Goal: Task Accomplishment & Management: Use online tool/utility

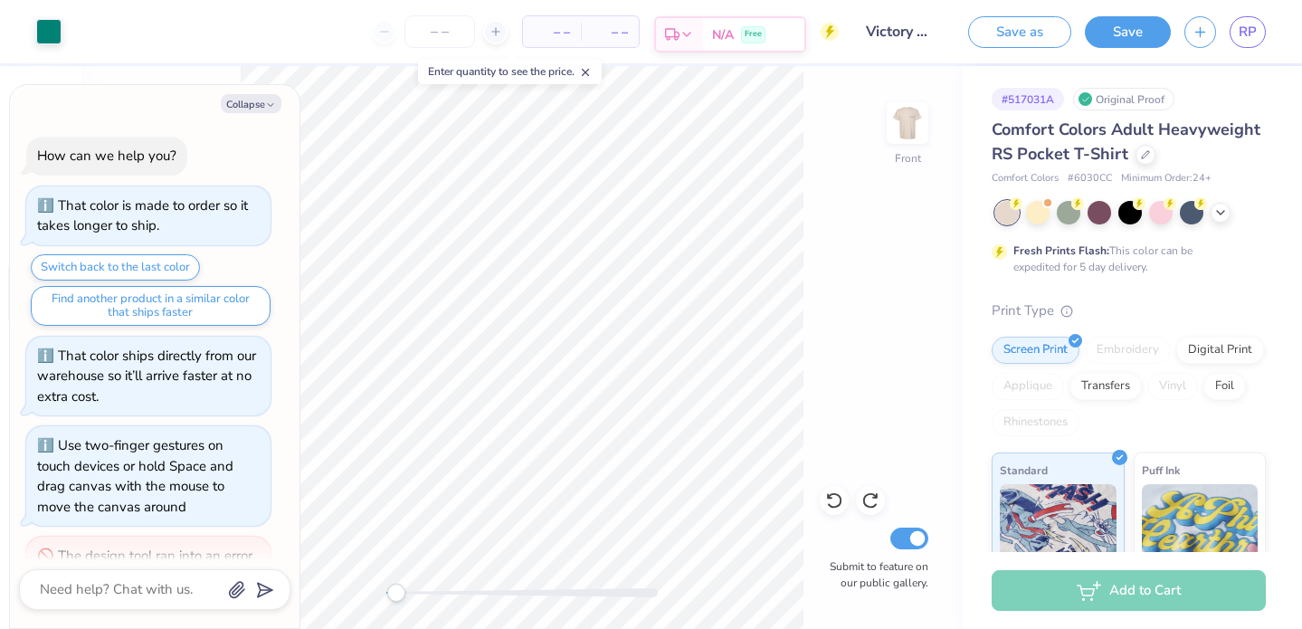
scroll to position [264, 0]
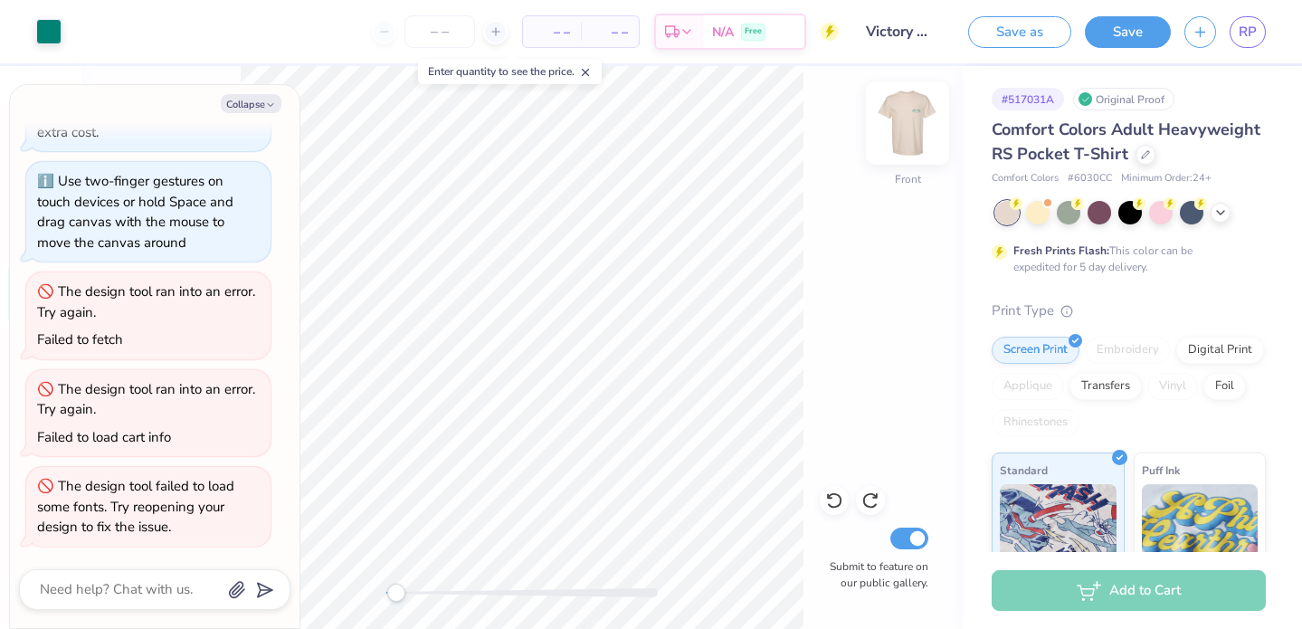
click at [903, 140] on img at bounding box center [908, 123] width 72 height 72
type textarea "x"
click at [495, 27] on icon at bounding box center [496, 31] width 13 height 13
type input "12"
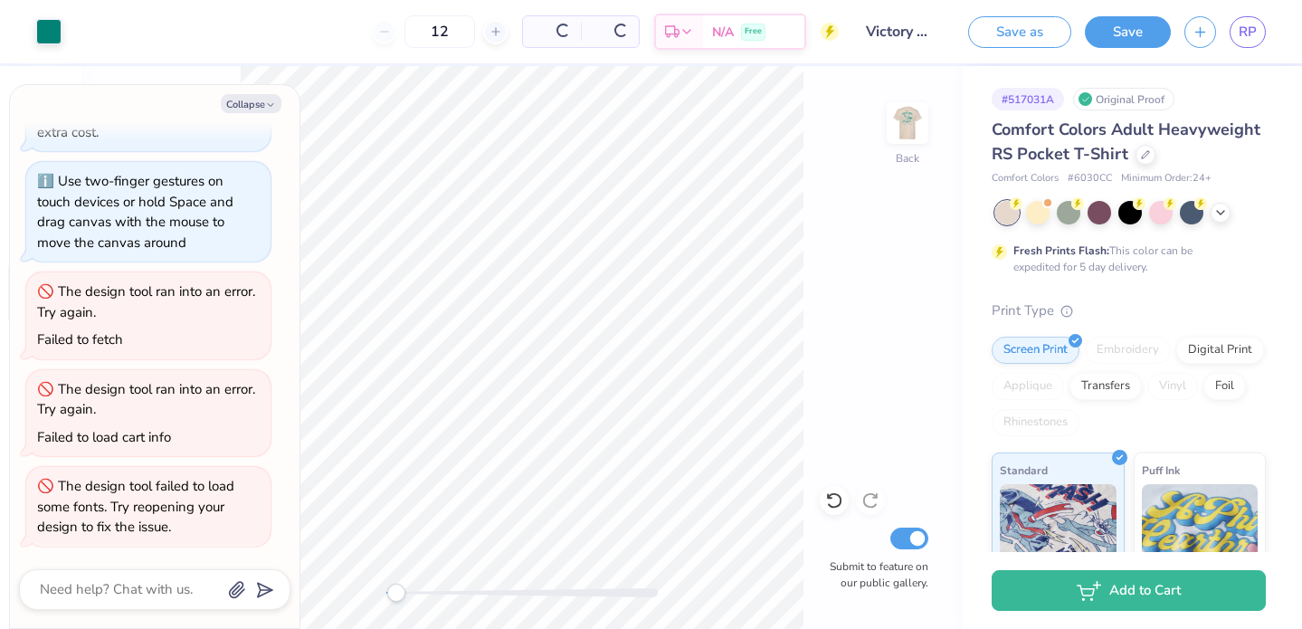
type textarea "x"
click at [353, 34] on div "12" at bounding box center [381, 31] width 136 height 33
click at [348, 33] on div "12" at bounding box center [381, 31] width 136 height 33
drag, startPoint x: 420, startPoint y: 35, endPoint x: 373, endPoint y: 34, distance: 47.1
click at [373, 34] on input "12" at bounding box center [381, 31] width 71 height 33
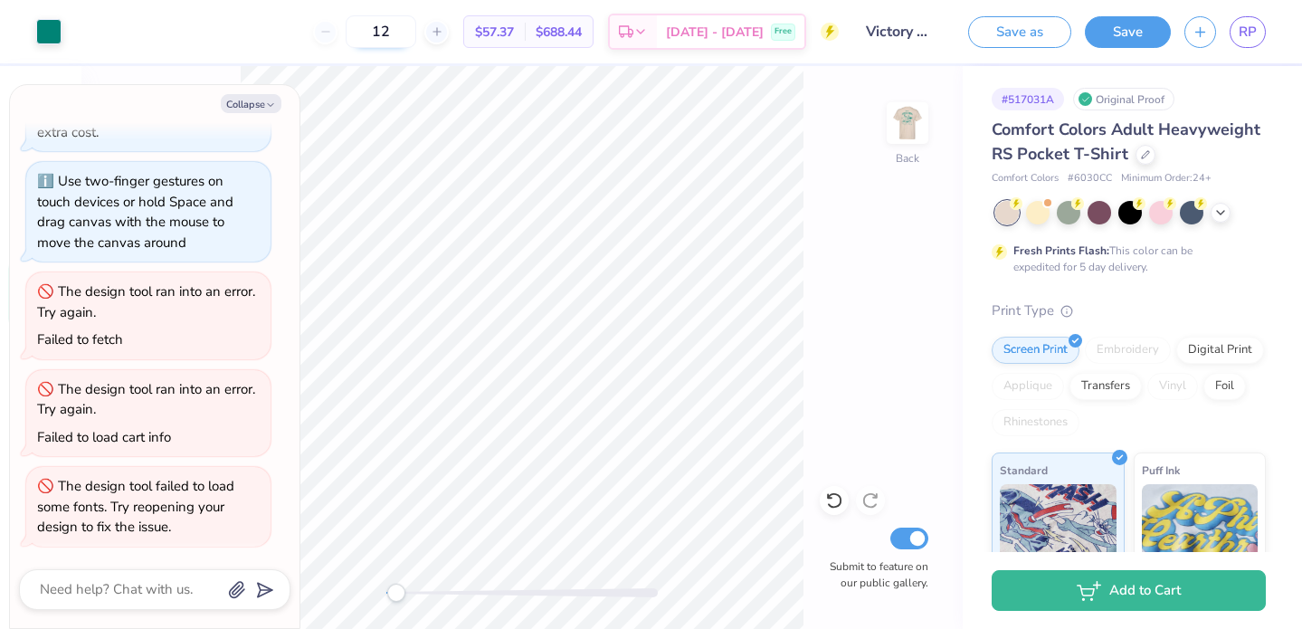
type input "1"
type textarea "x"
type input "12"
click at [411, 85] on body "Art colors 12 $57.37 Per Item $688.44 Total Est. Delivery [DATE] - [DATE] Free …" at bounding box center [651, 314] width 1302 height 629
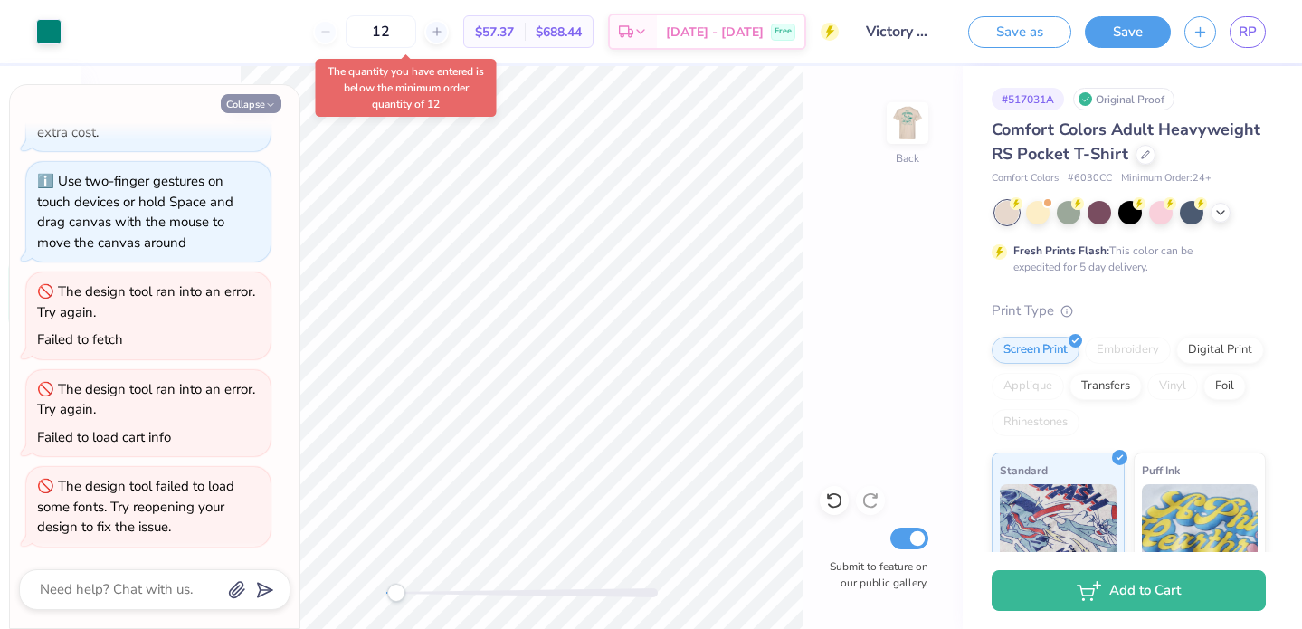
click at [265, 108] on icon "button" at bounding box center [270, 105] width 11 height 11
type textarea "x"
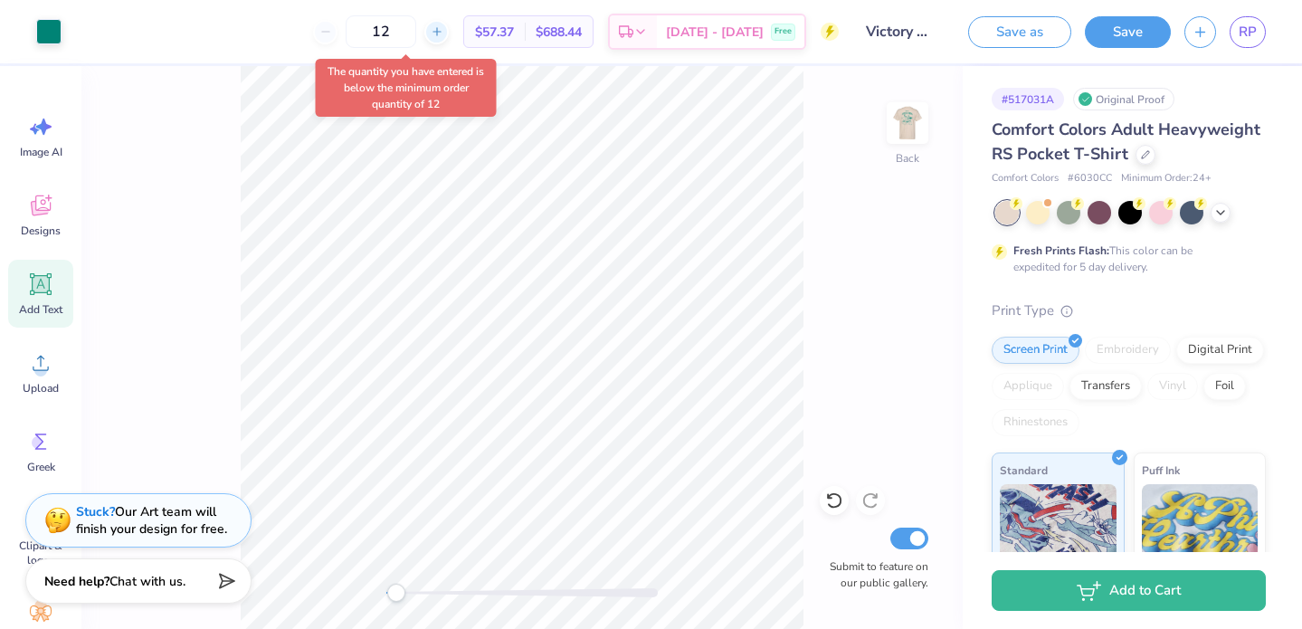
click at [449, 37] on div at bounding box center [436, 32] width 24 height 24
type input "13"
drag, startPoint x: 429, startPoint y: 33, endPoint x: 319, endPoint y: 31, distance: 109.5
click at [320, 31] on div "13 $55.79 Per Item $725.27 Total Est. Delivery Sep 20 - 23 Free" at bounding box center [457, 31] width 764 height 63
click at [329, 87] on div "The quantity you have entered is below the minimum order quantity of 12" at bounding box center [406, 88] width 181 height 58
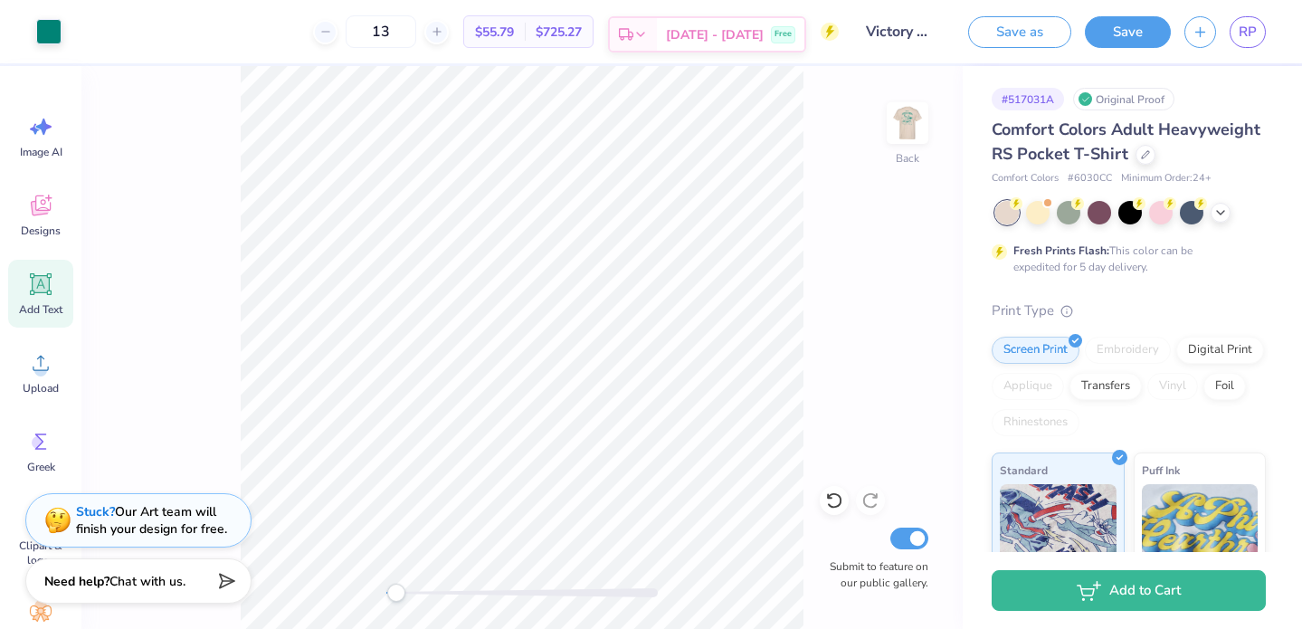
click at [756, 26] on span "Sep 20 - 23" at bounding box center [715, 34] width 98 height 19
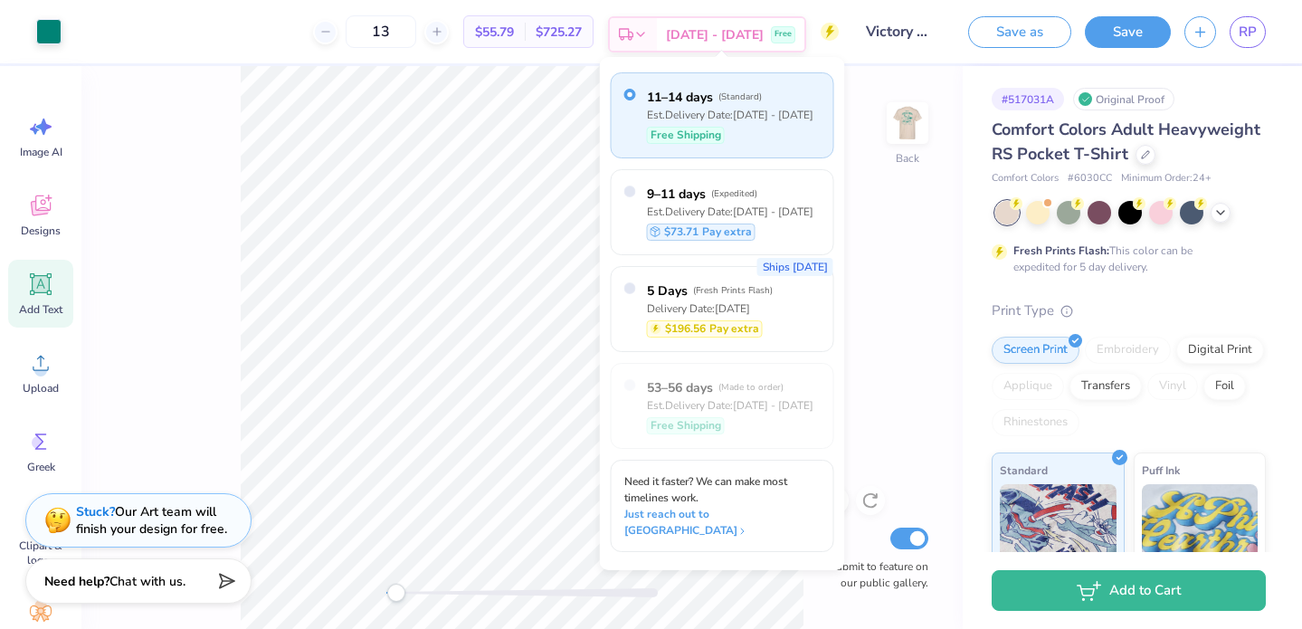
click at [749, 31] on span "Sep 20 - 23" at bounding box center [715, 34] width 98 height 19
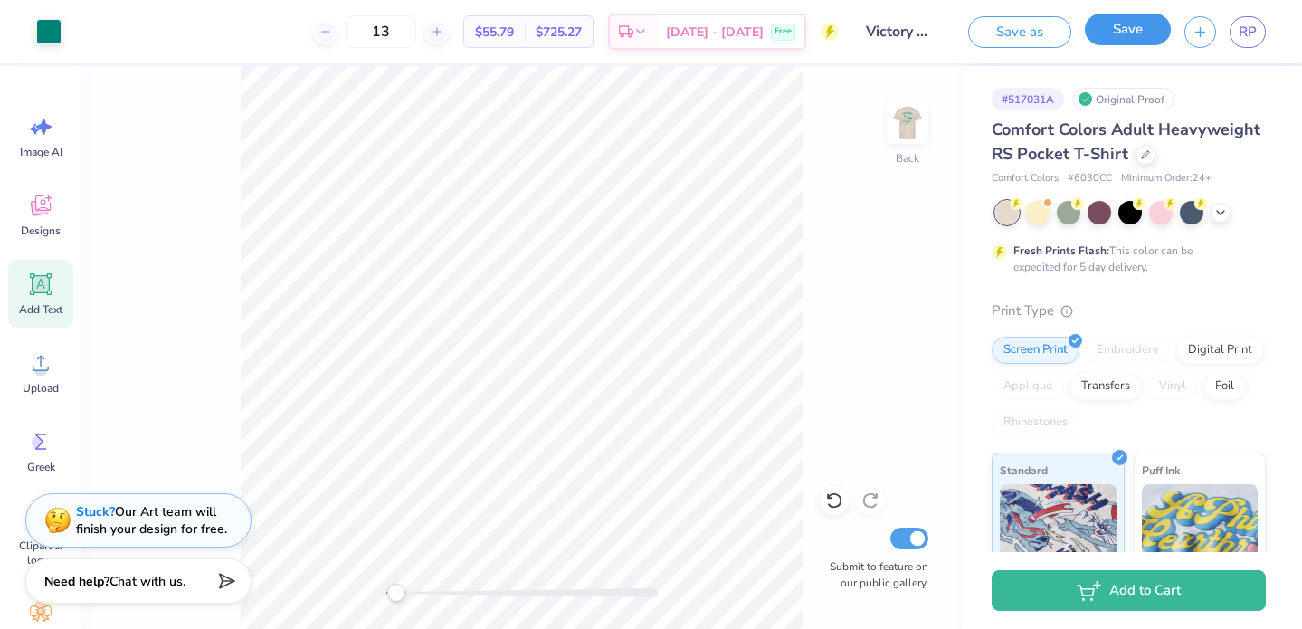
click at [1124, 38] on button "Save" at bounding box center [1128, 30] width 86 height 32
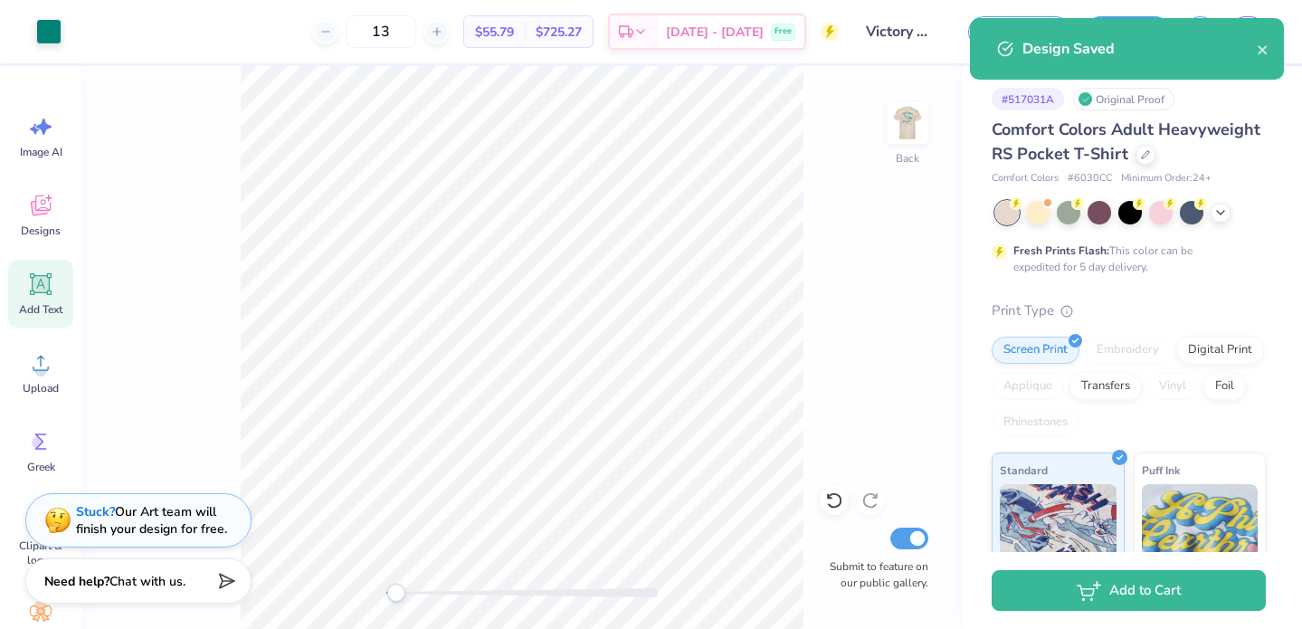
click at [1263, 61] on div "Design Saved" at bounding box center [1127, 49] width 314 height 62
click at [1263, 49] on icon "close" at bounding box center [1262, 49] width 9 height 9
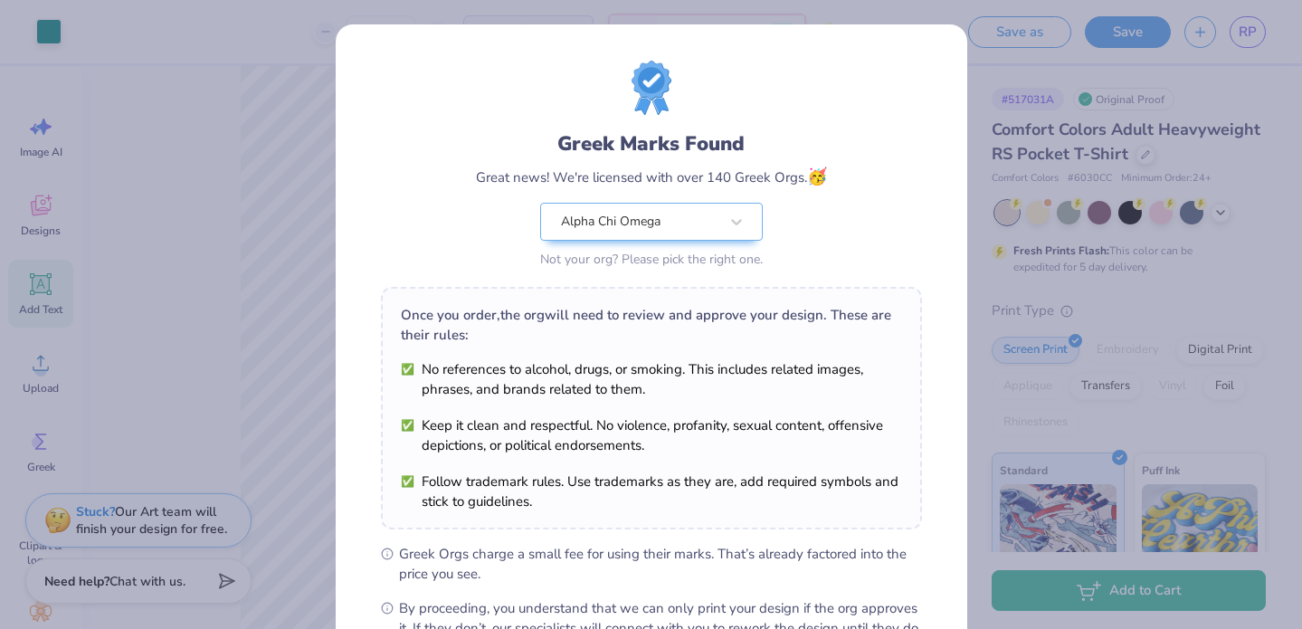
scroll to position [218, 0]
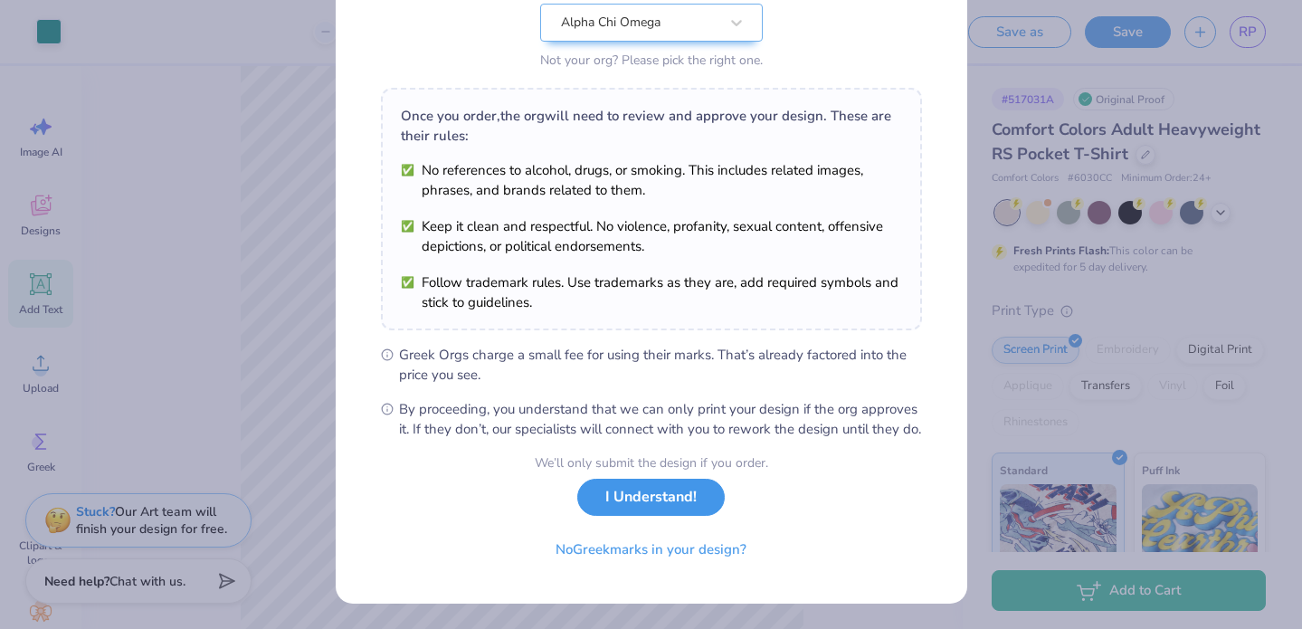
click at [633, 497] on button "I Understand!" at bounding box center [651, 497] width 148 height 37
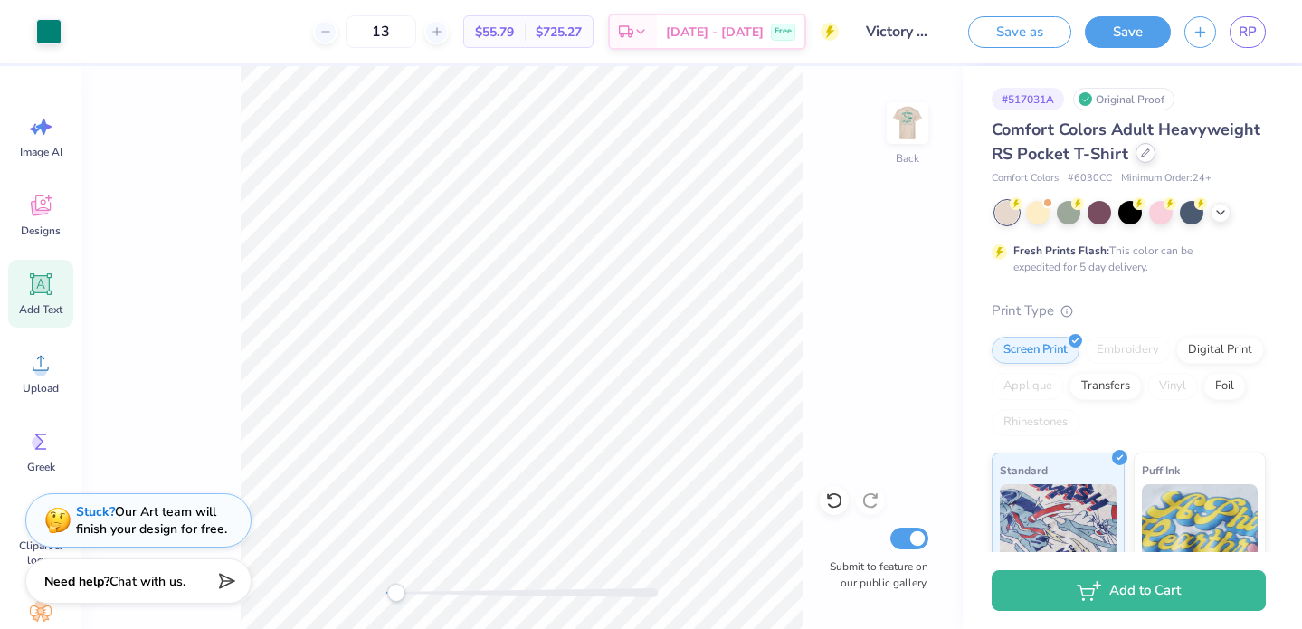
click at [1141, 156] on icon at bounding box center [1145, 152] width 9 height 9
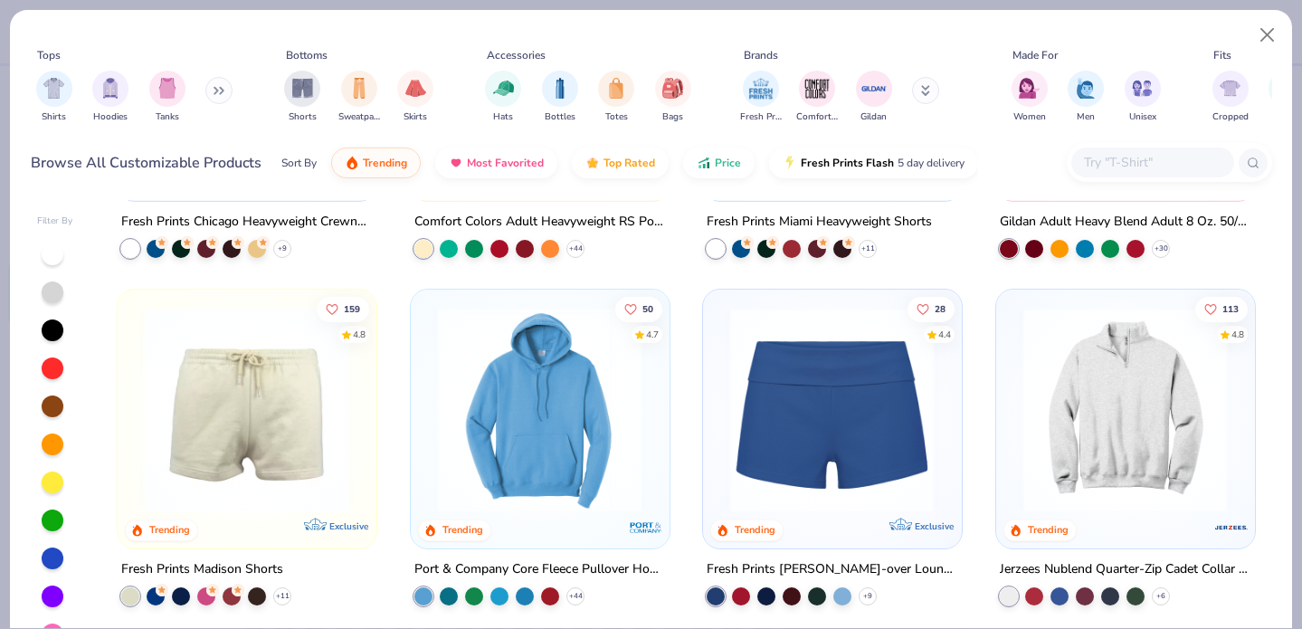
scroll to position [1313, 0]
click at [880, 85] on img "filter for Gildan" at bounding box center [874, 86] width 27 height 27
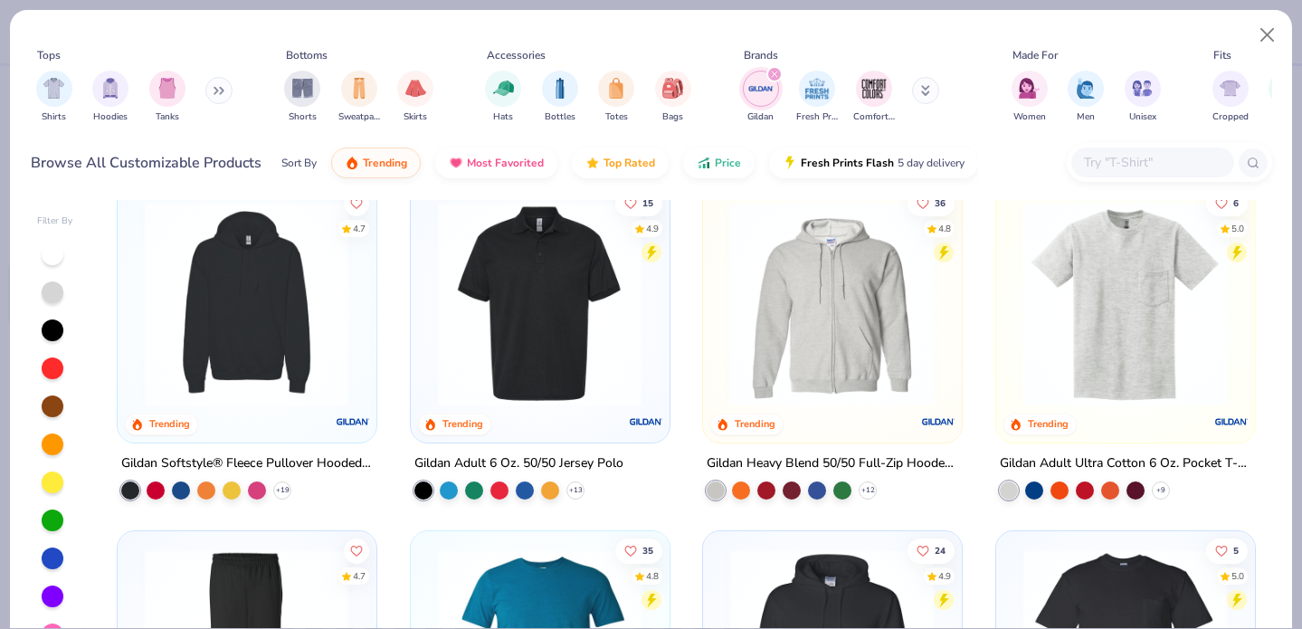
scroll to position [348, 0]
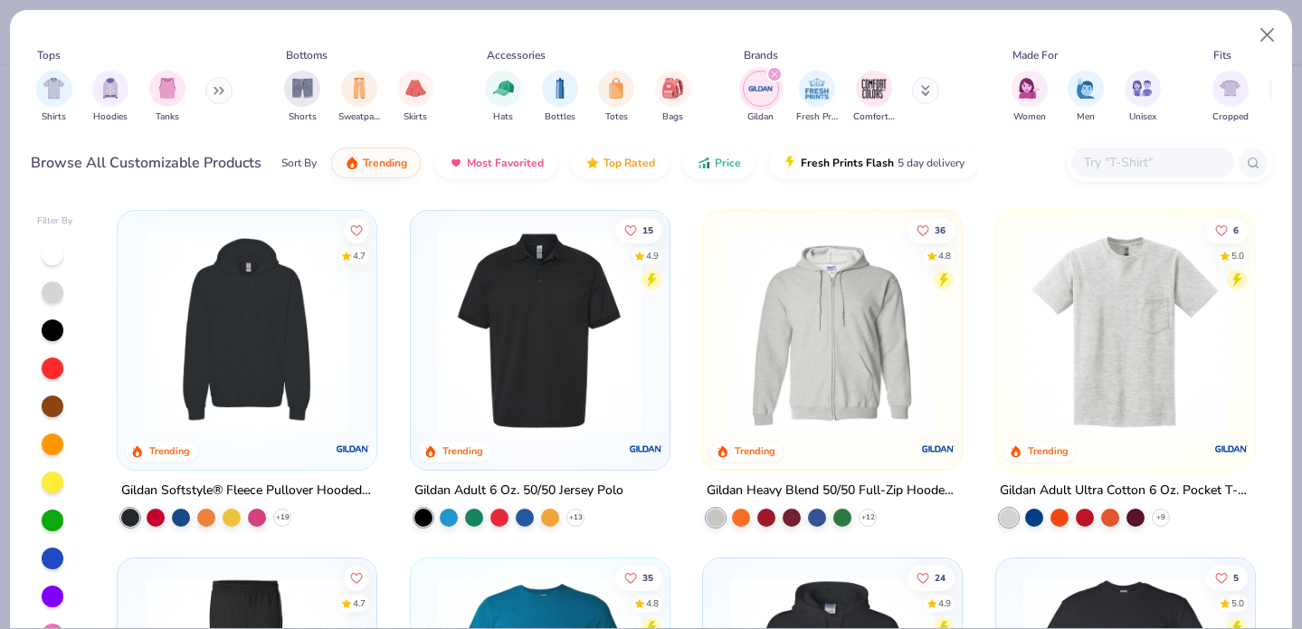
click at [1068, 367] on img at bounding box center [1126, 330] width 222 height 205
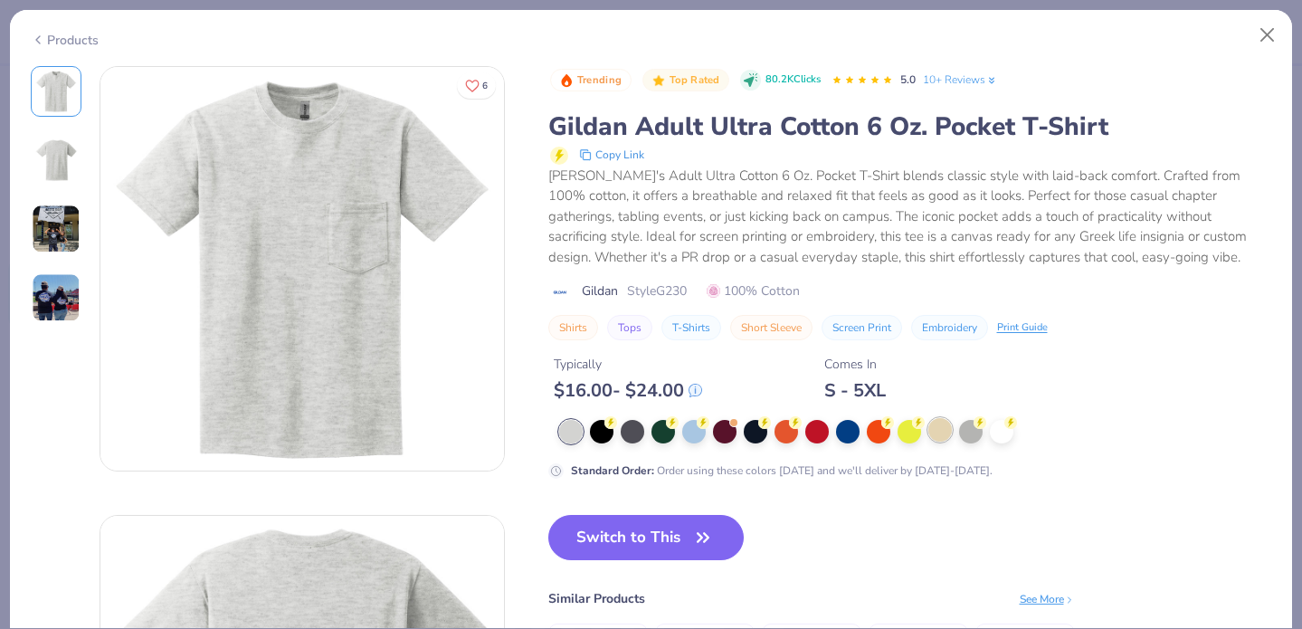
click at [944, 434] on div at bounding box center [941, 430] width 24 height 24
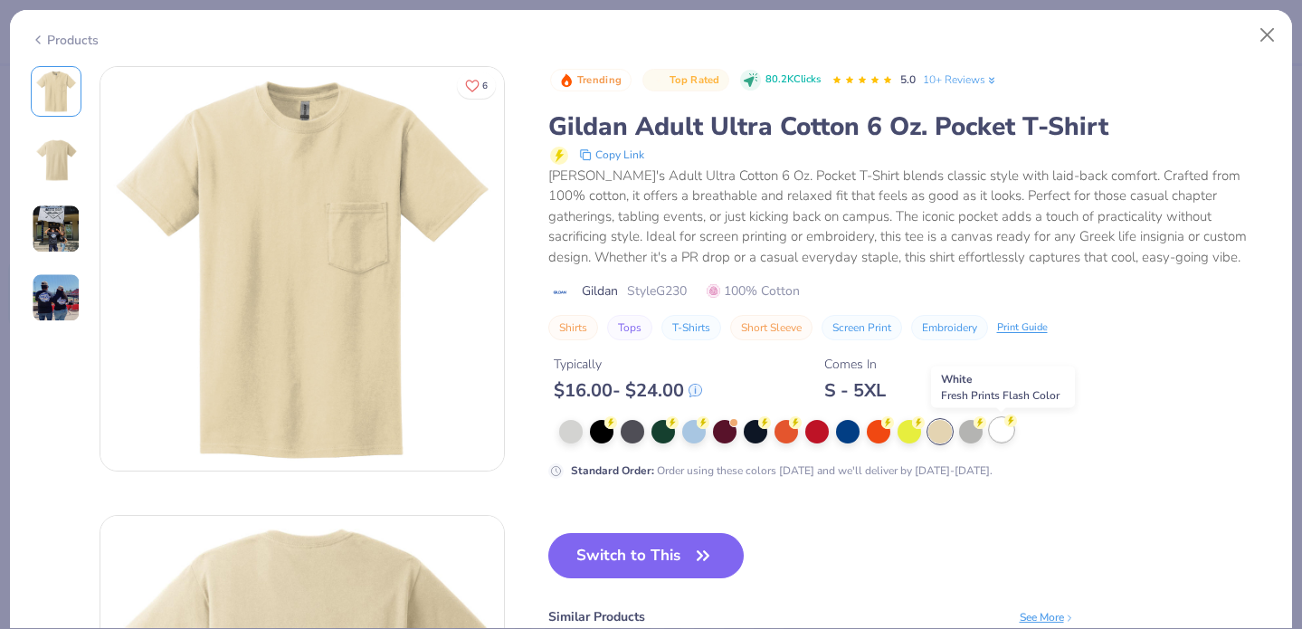
click at [998, 434] on div at bounding box center [1002, 430] width 24 height 24
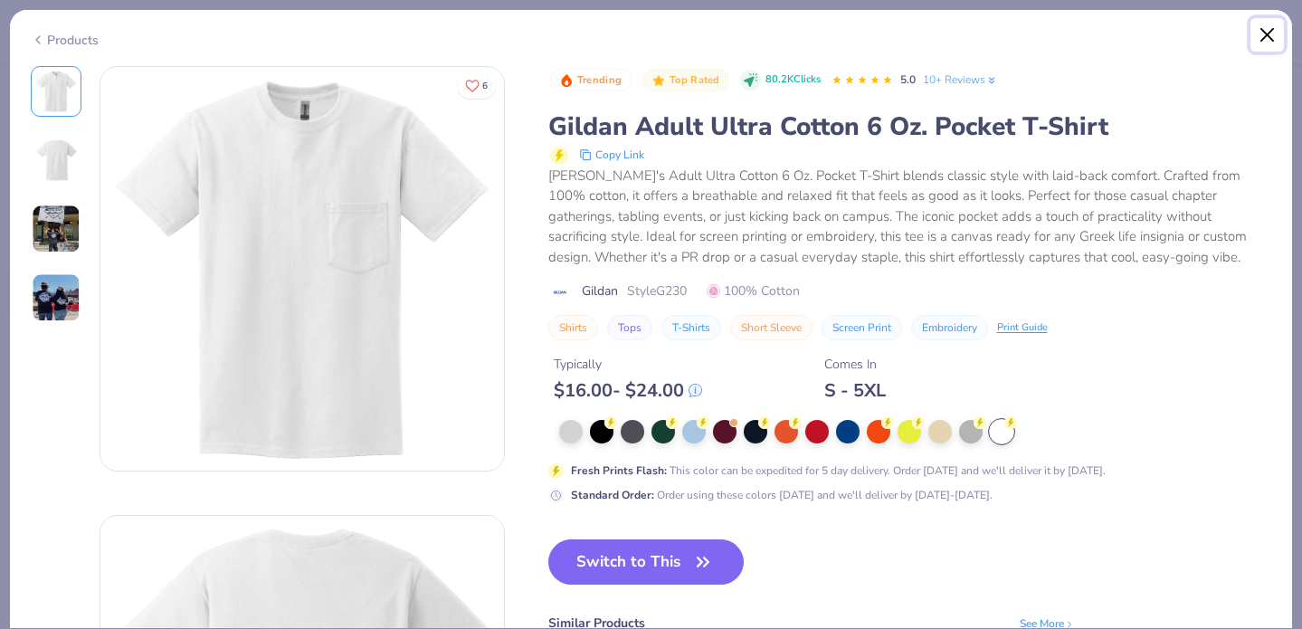
click at [1270, 32] on button "Close" at bounding box center [1268, 35] width 34 height 34
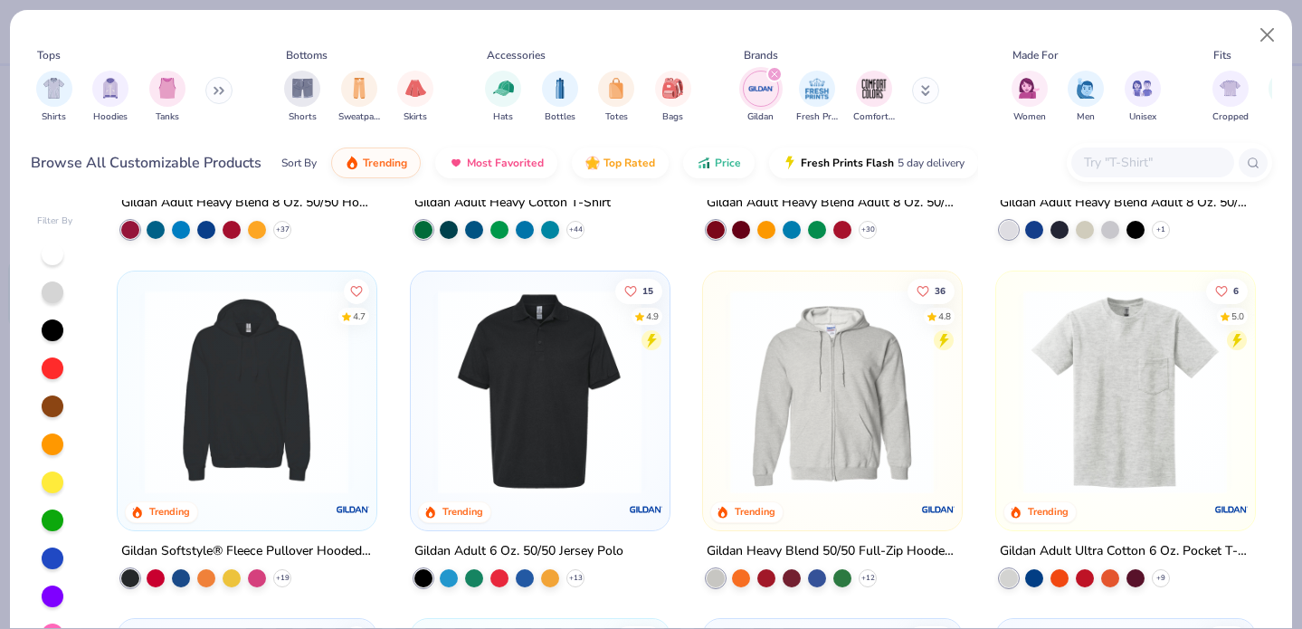
scroll to position [274, 0]
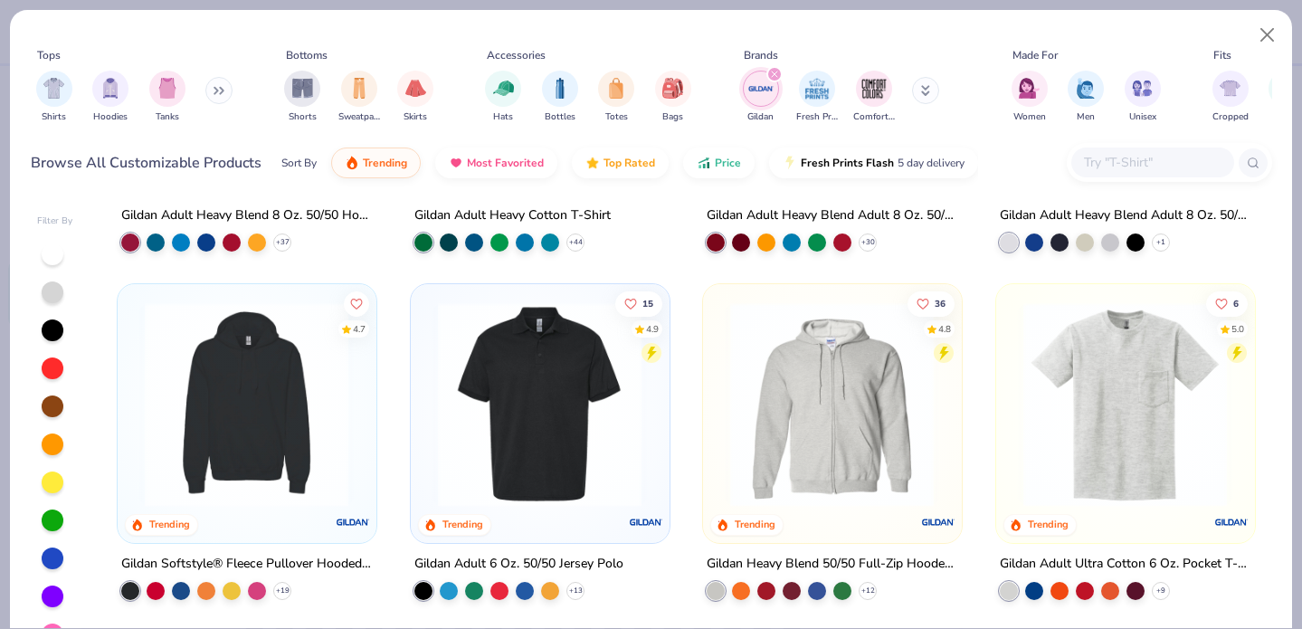
click at [1111, 417] on img at bounding box center [1126, 403] width 222 height 205
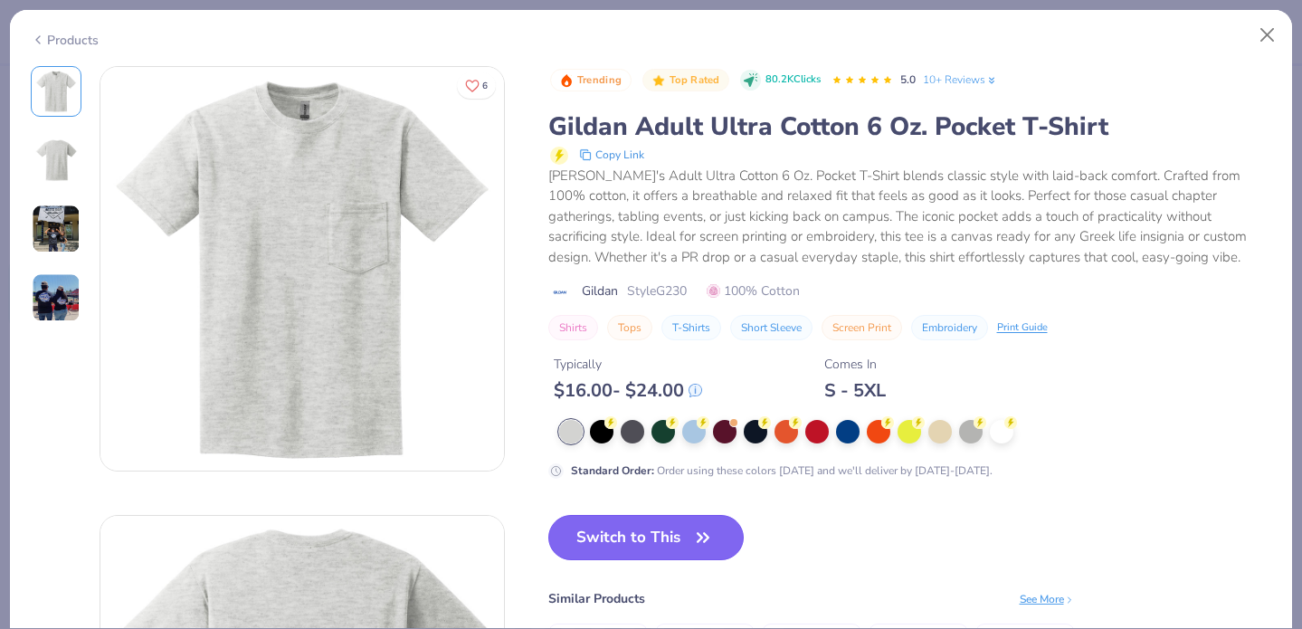
click at [680, 533] on button "Switch to This" at bounding box center [646, 537] width 196 height 45
click at [633, 537] on button "Switch to This" at bounding box center [646, 537] width 196 height 45
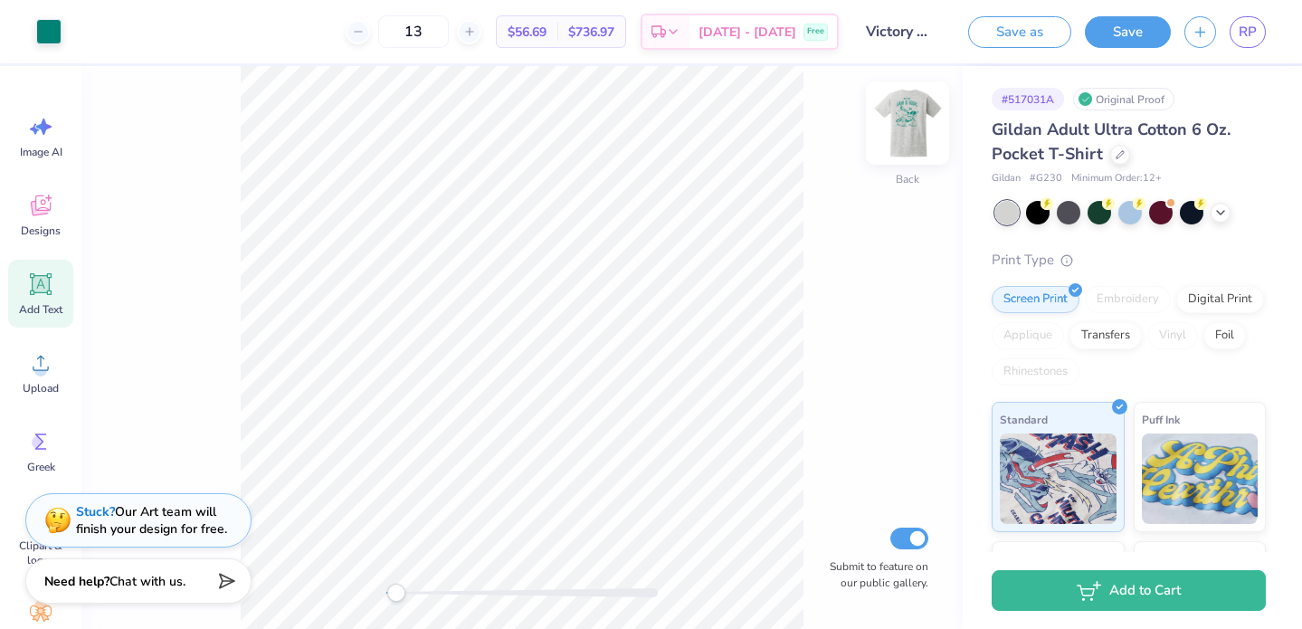
click at [912, 121] on img at bounding box center [908, 123] width 72 height 72
type input "2.26"
click at [915, 120] on img at bounding box center [908, 123] width 72 height 72
click at [911, 126] on img at bounding box center [908, 123] width 72 height 72
click at [919, 133] on img at bounding box center [908, 123] width 72 height 72
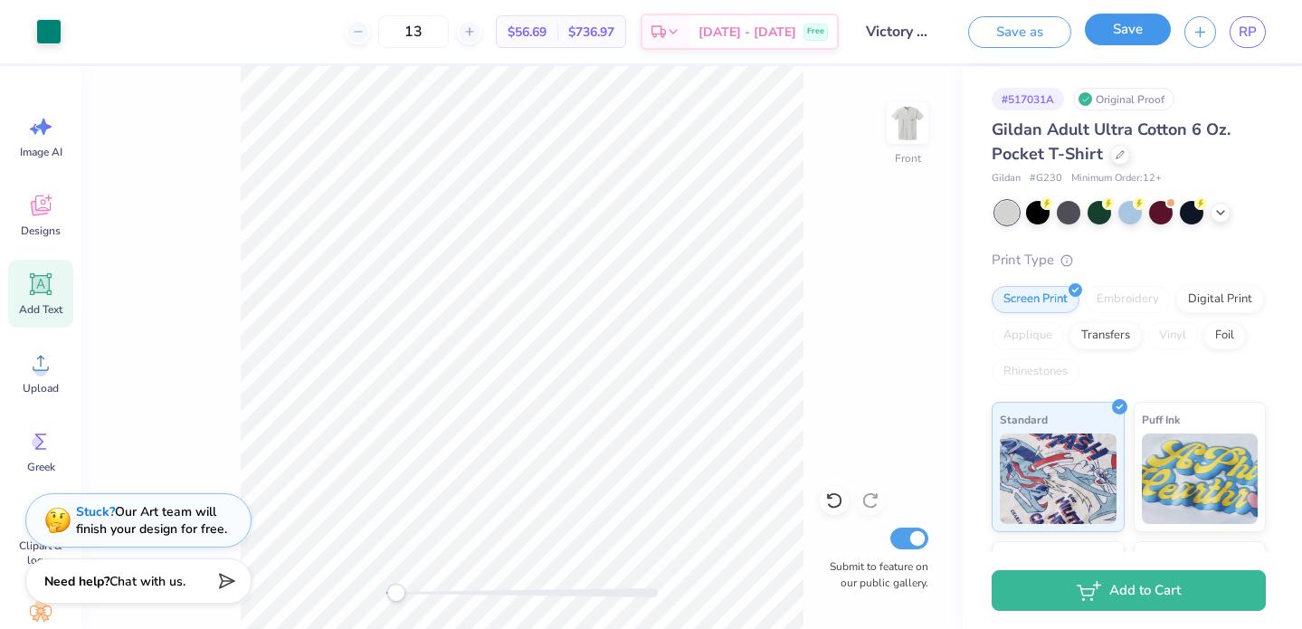
click at [1134, 33] on button "Save" at bounding box center [1128, 30] width 86 height 32
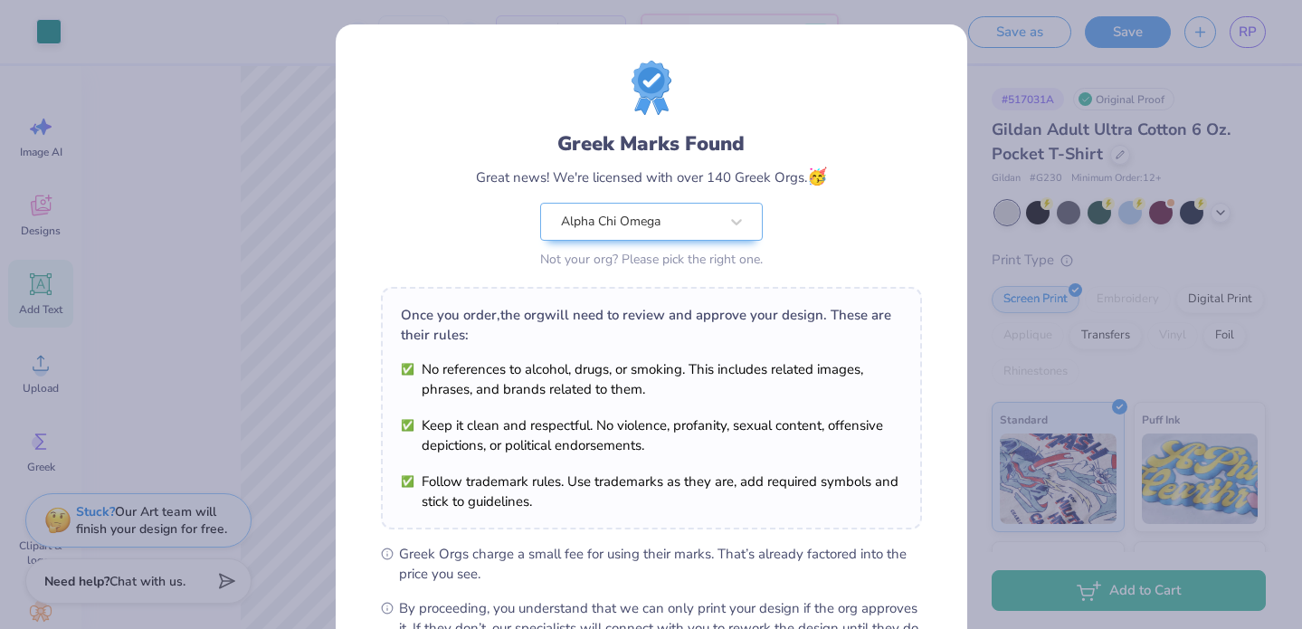
scroll to position [218, 0]
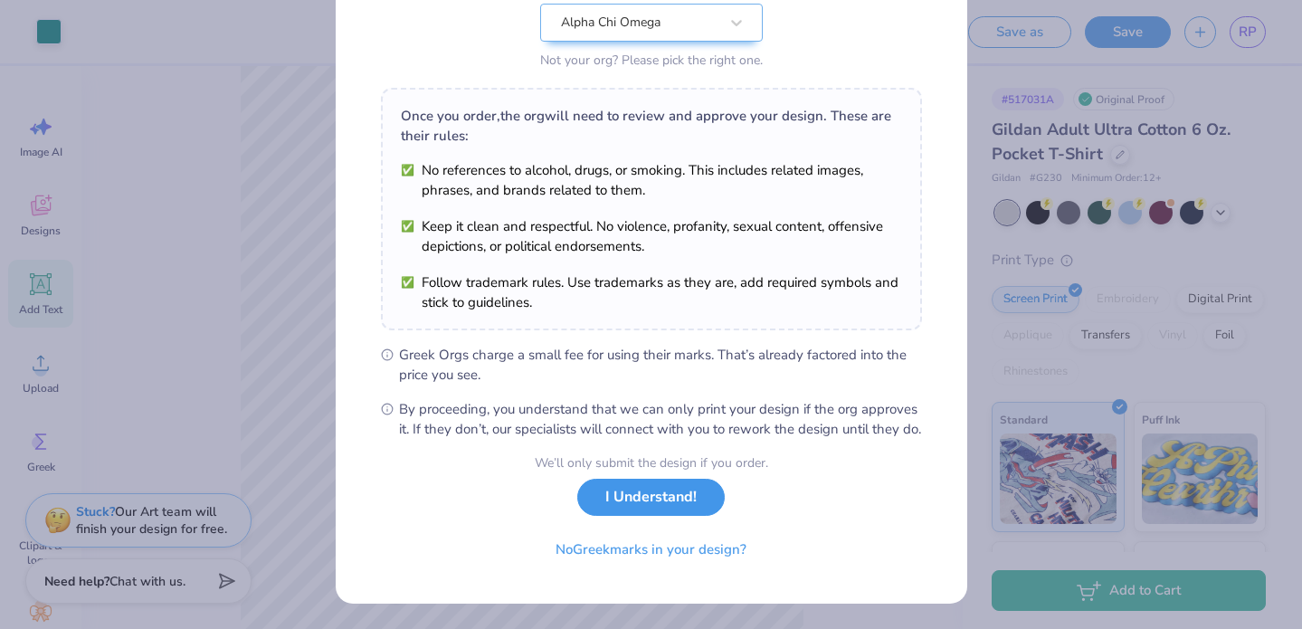
click at [662, 497] on button "I Understand!" at bounding box center [651, 497] width 148 height 37
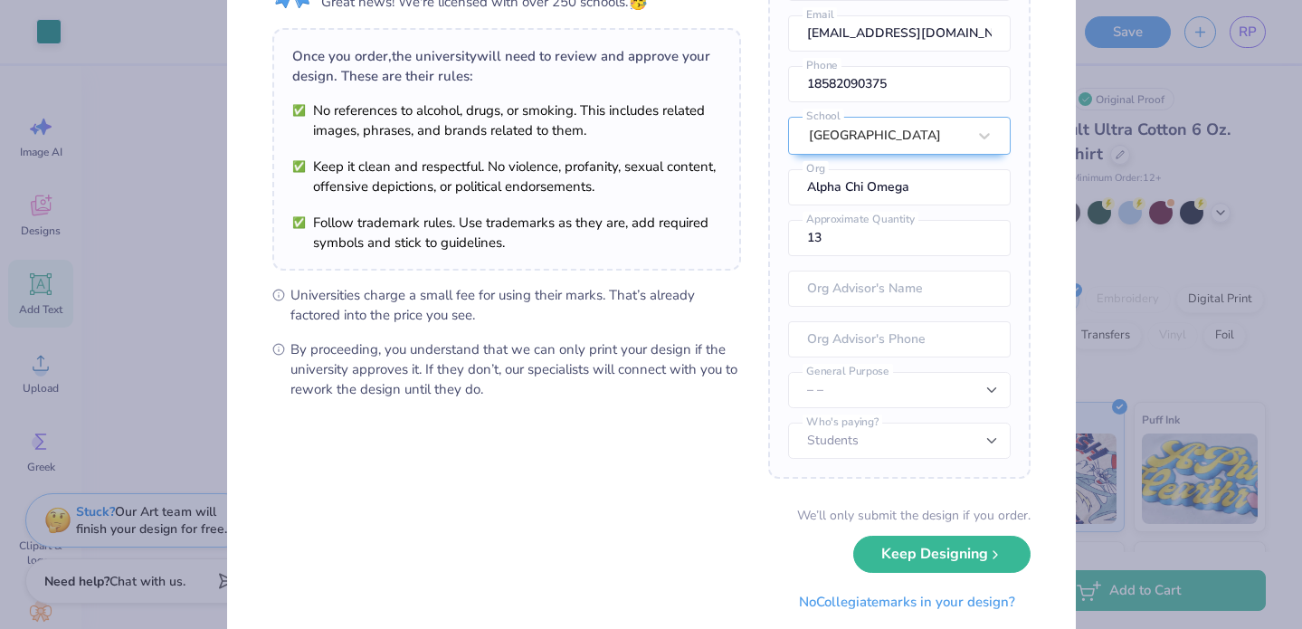
scroll to position [158, 0]
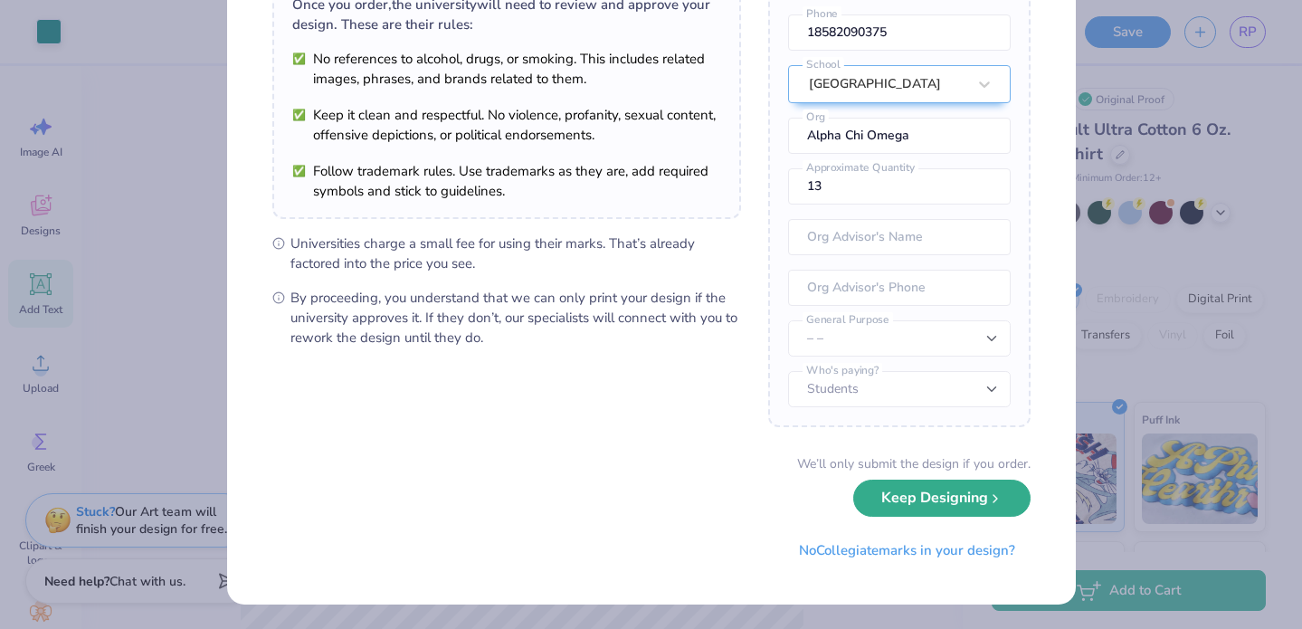
click at [948, 502] on button "Keep Designing" at bounding box center [941, 498] width 177 height 37
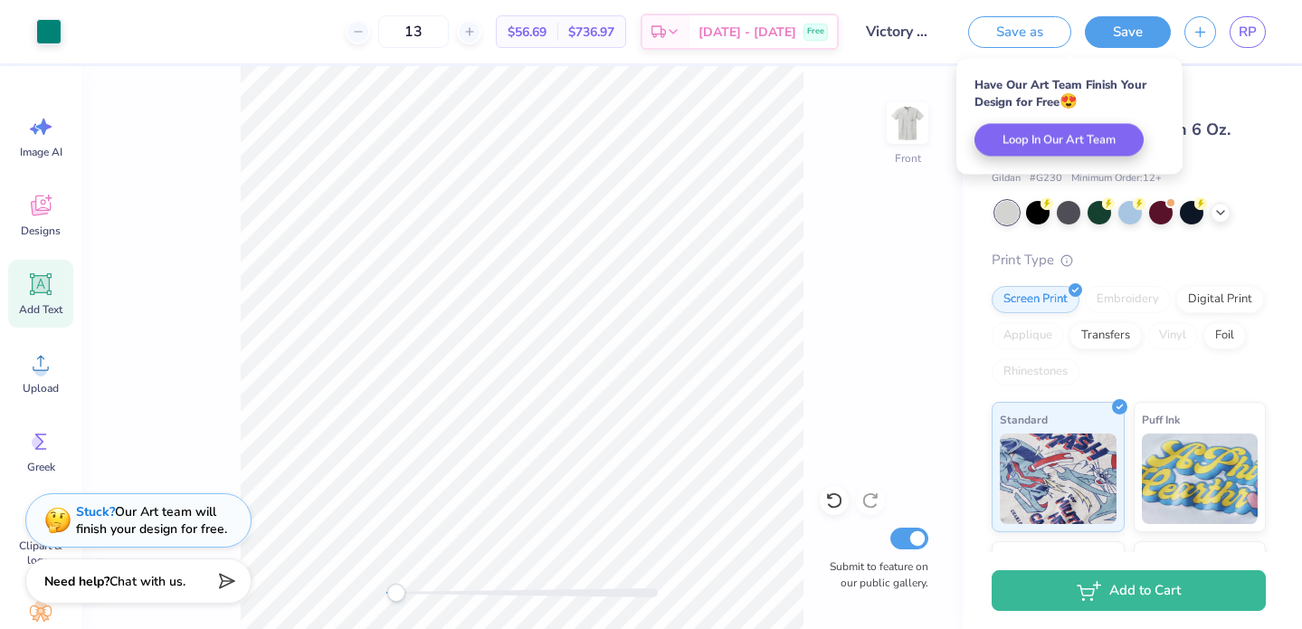
scroll to position [0, 0]
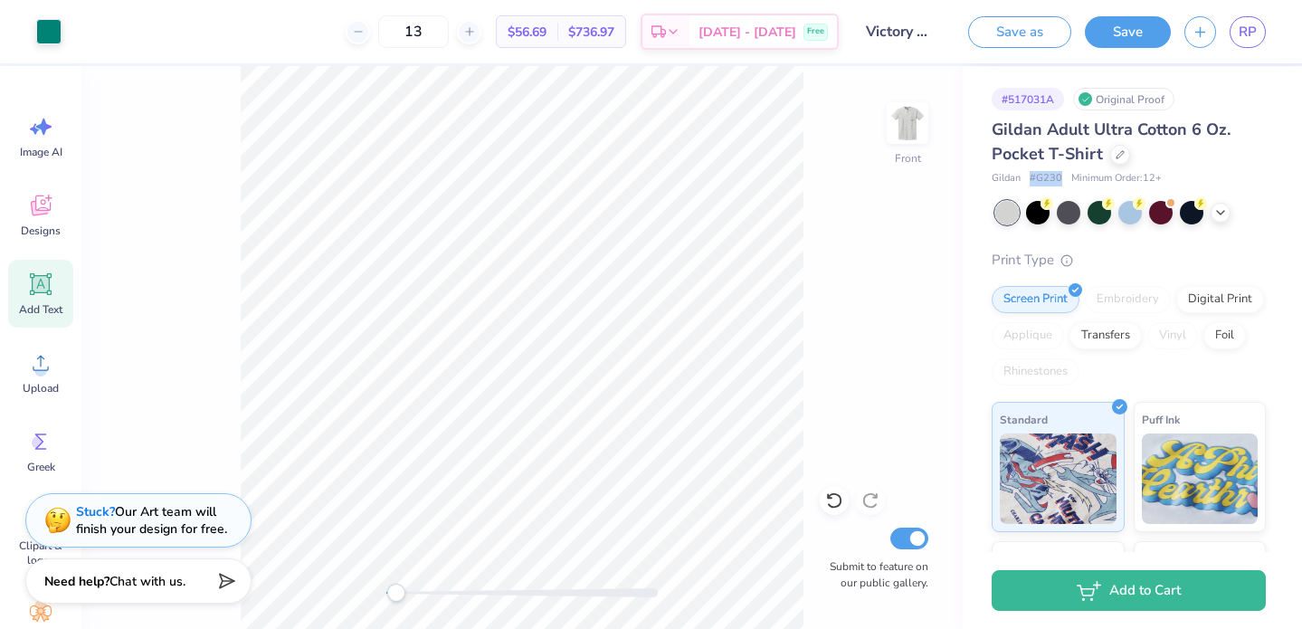
drag, startPoint x: 1060, startPoint y: 178, endPoint x: 1029, endPoint y: 178, distance: 30.8
click at [1030, 178] on span "# G230" at bounding box center [1046, 178] width 33 height 15
copy span "# G230"
click at [911, 132] on img at bounding box center [908, 123] width 72 height 72
click at [978, 204] on div "# 517031A Original Proof Gildan Adult Ultra Cotton 6 Oz. Pocket T-Shirt Gildan …" at bounding box center [1132, 438] width 339 height 745
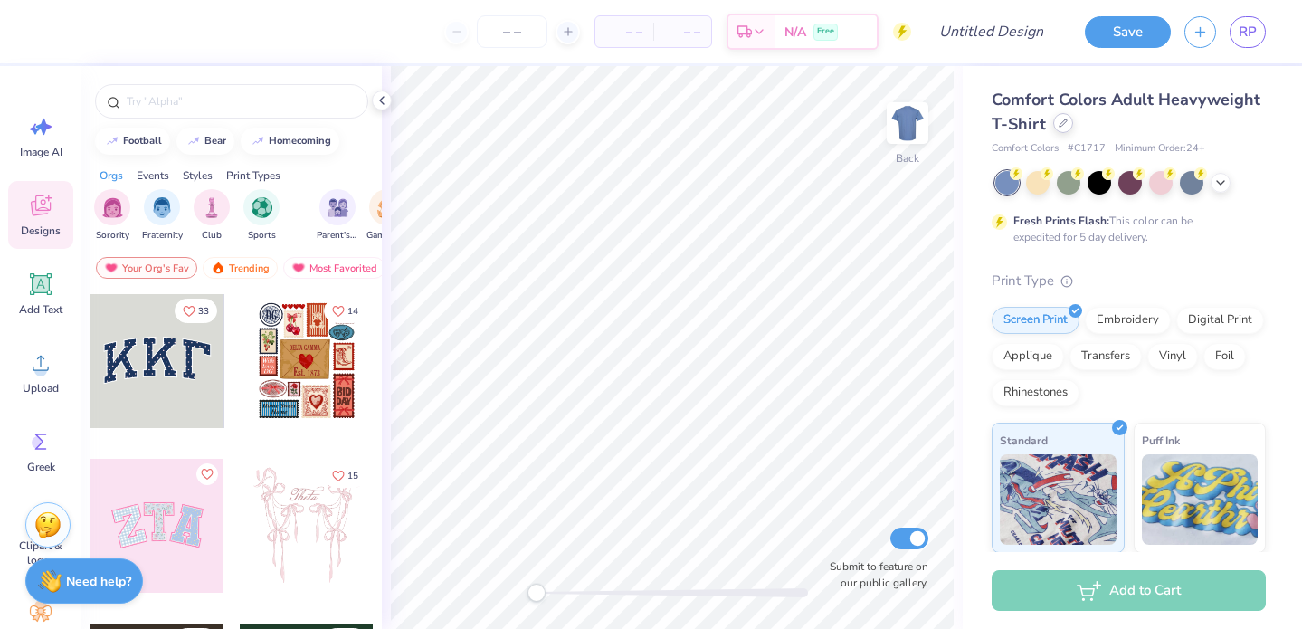
click at [1063, 124] on icon at bounding box center [1063, 123] width 9 height 9
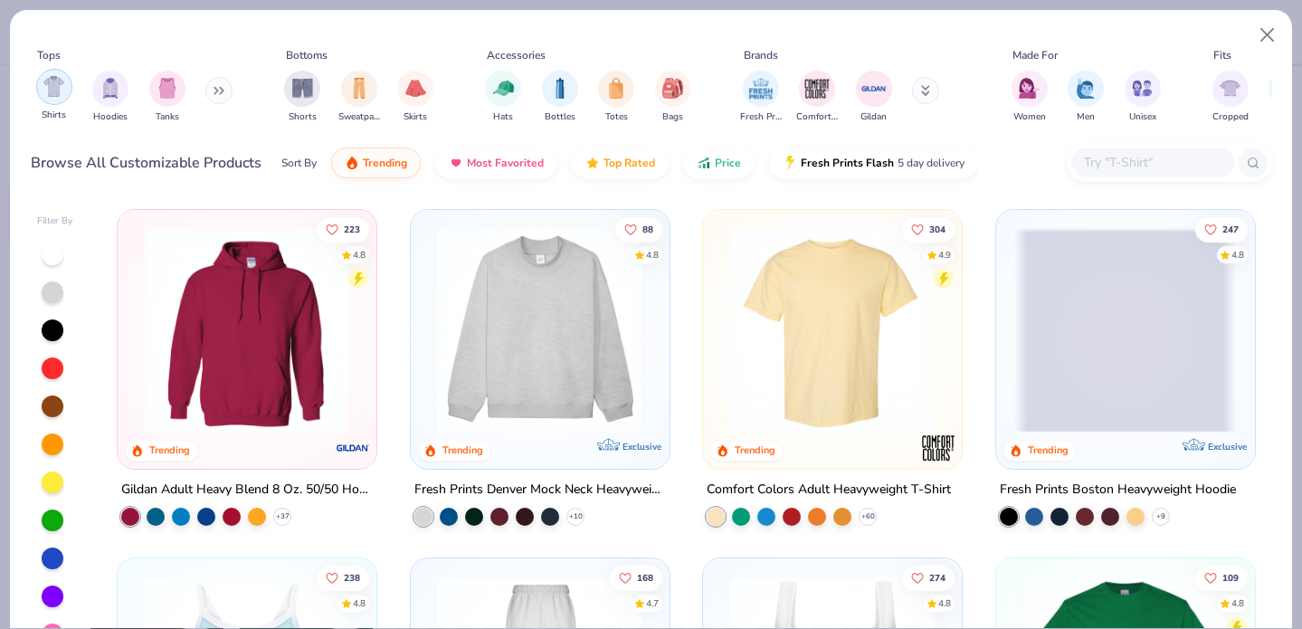
click at [51, 92] on img "filter for Shirts" at bounding box center [53, 86] width 21 height 21
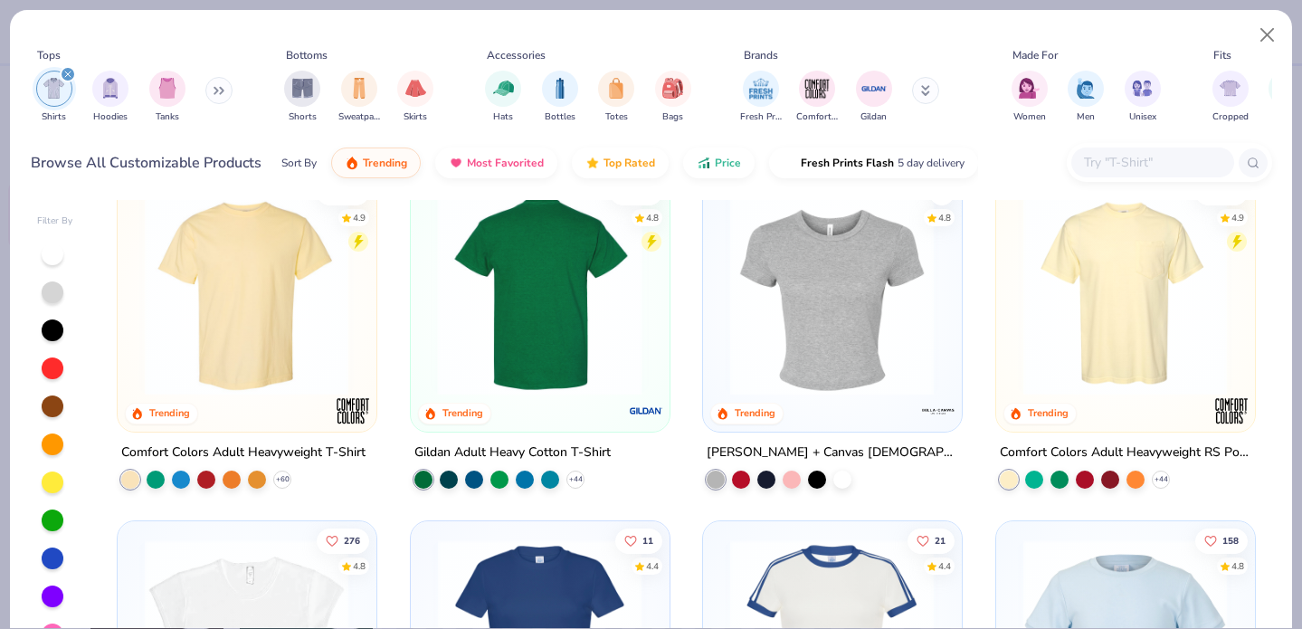
scroll to position [2, 0]
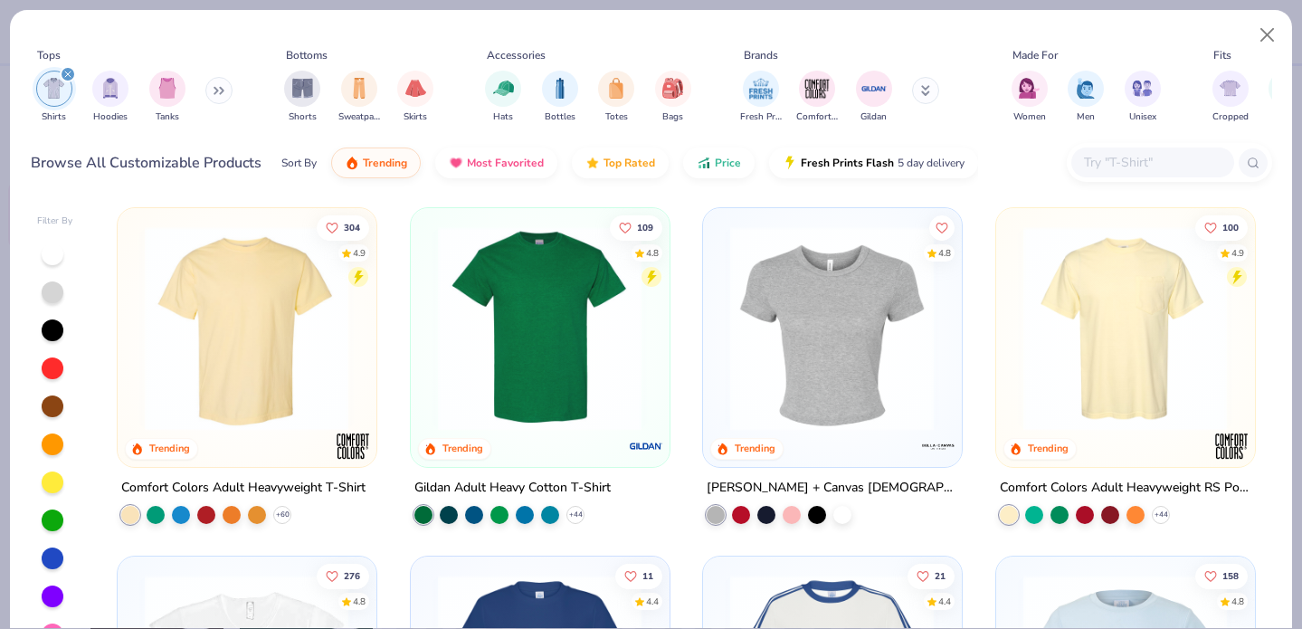
click at [577, 317] on div at bounding box center [762, 328] width 667 height 205
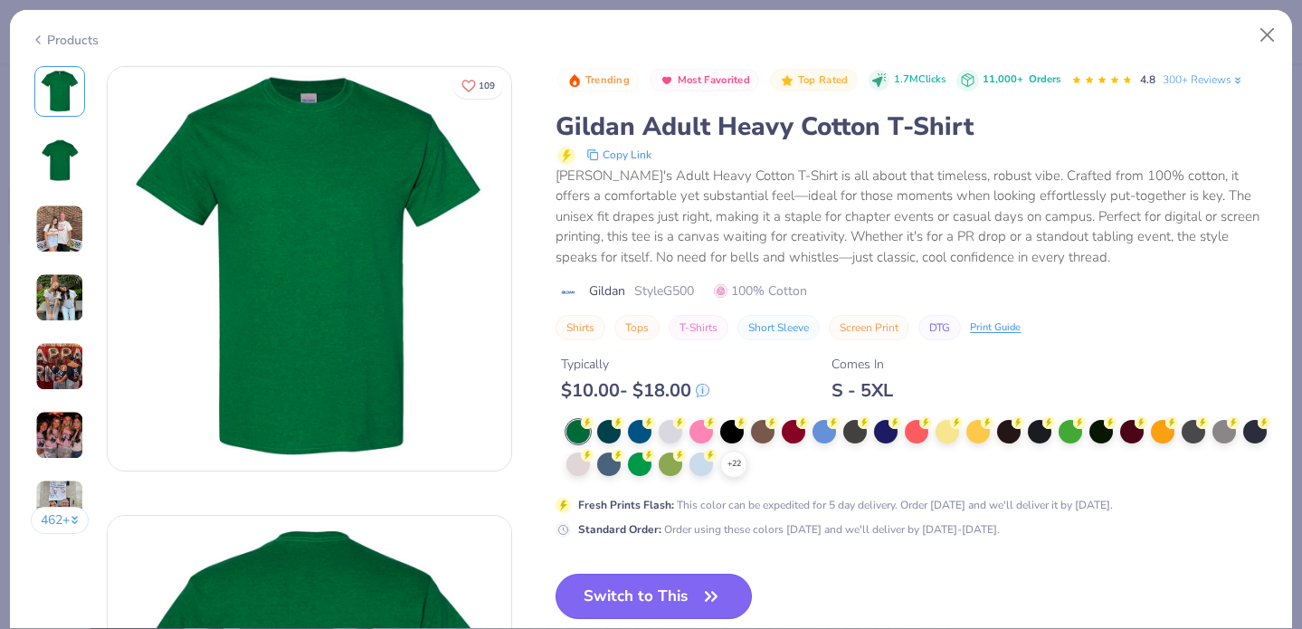
click at [637, 596] on button "Switch to This" at bounding box center [654, 596] width 196 height 45
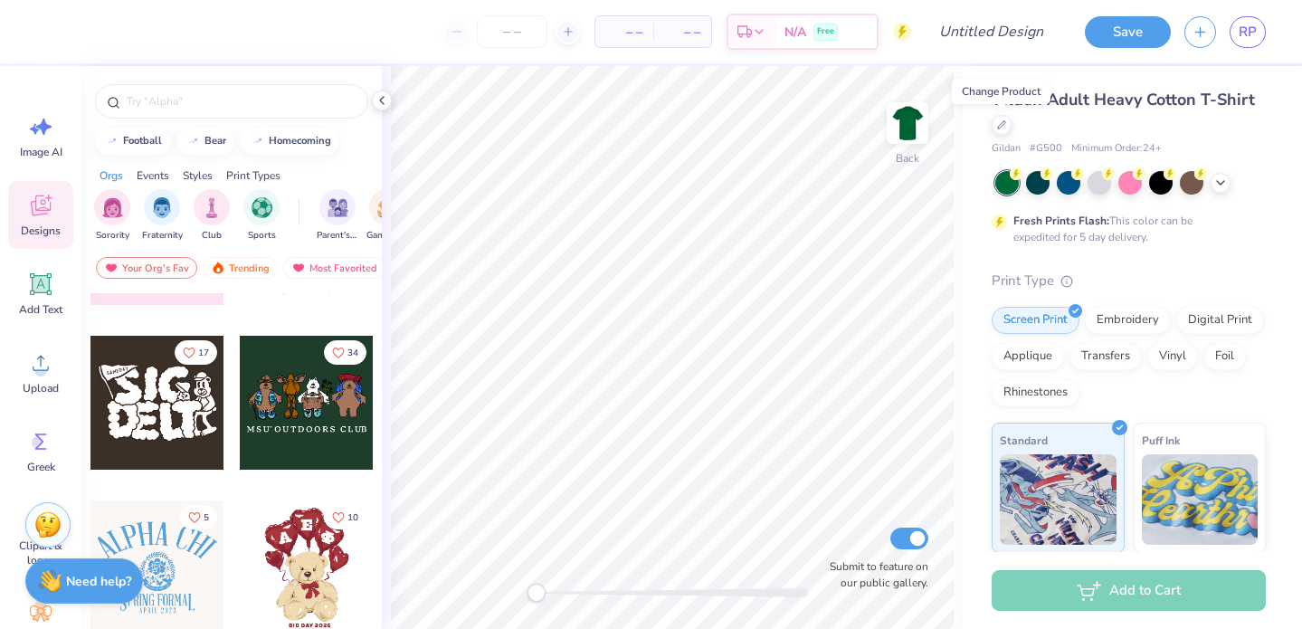
scroll to position [316, 0]
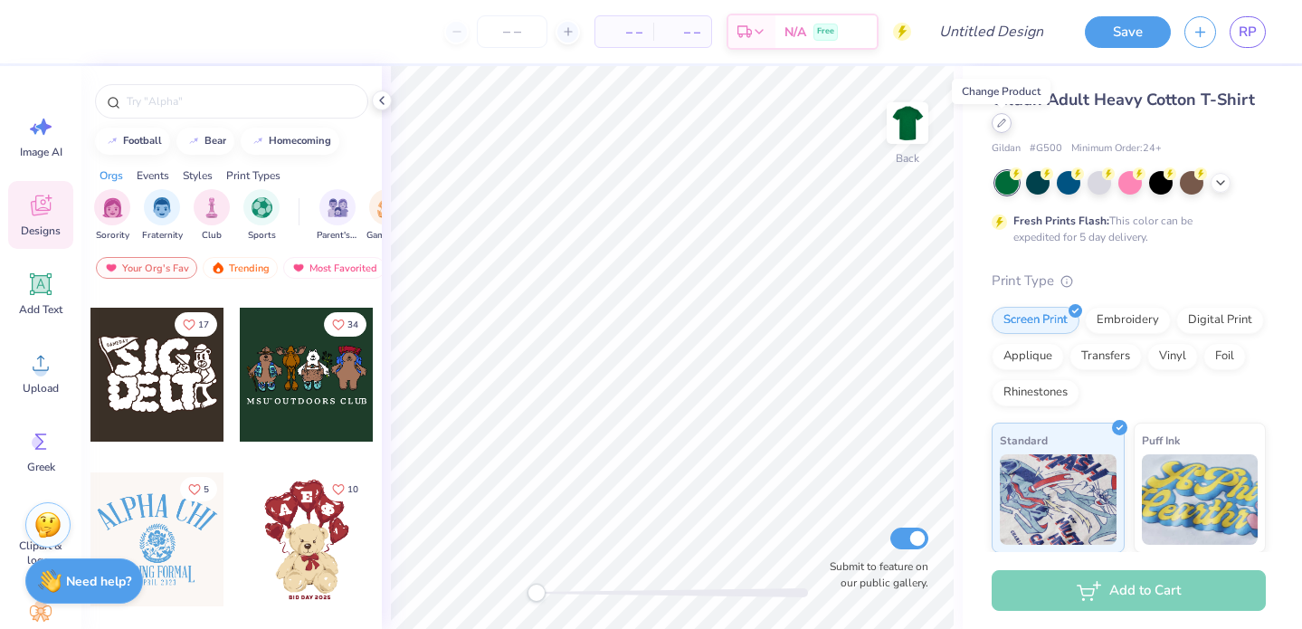
click at [1003, 126] on icon at bounding box center [1001, 123] width 9 height 9
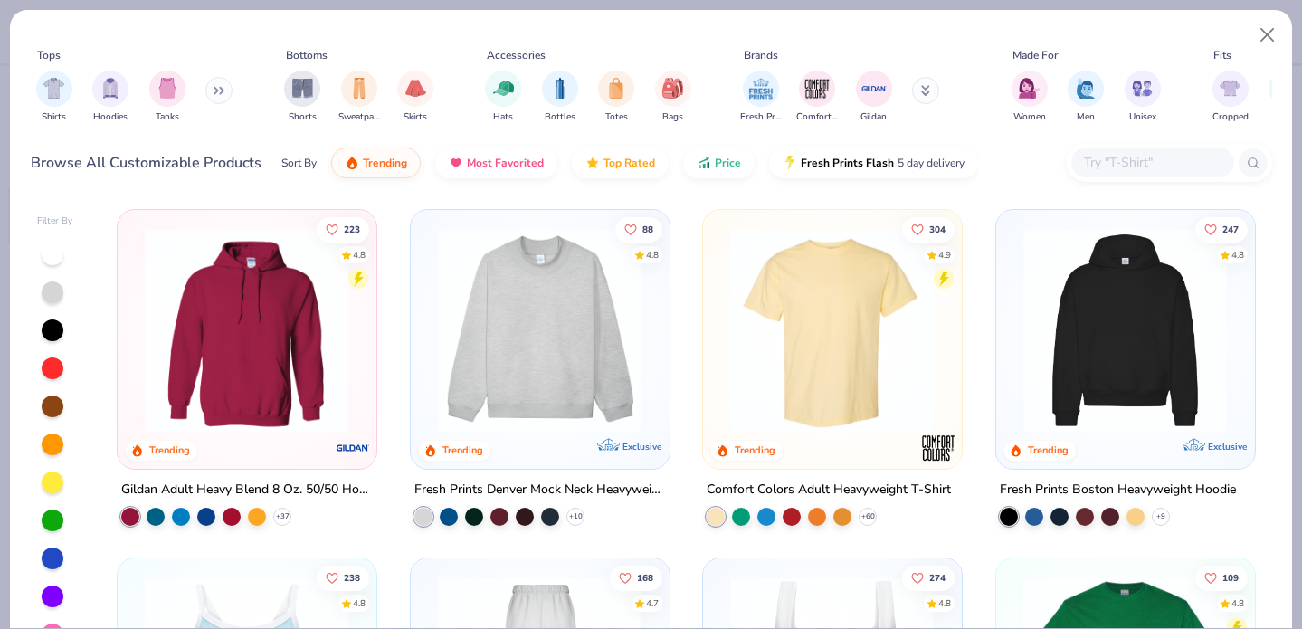
click at [1137, 165] on input "text" at bounding box center [1151, 162] width 139 height 21
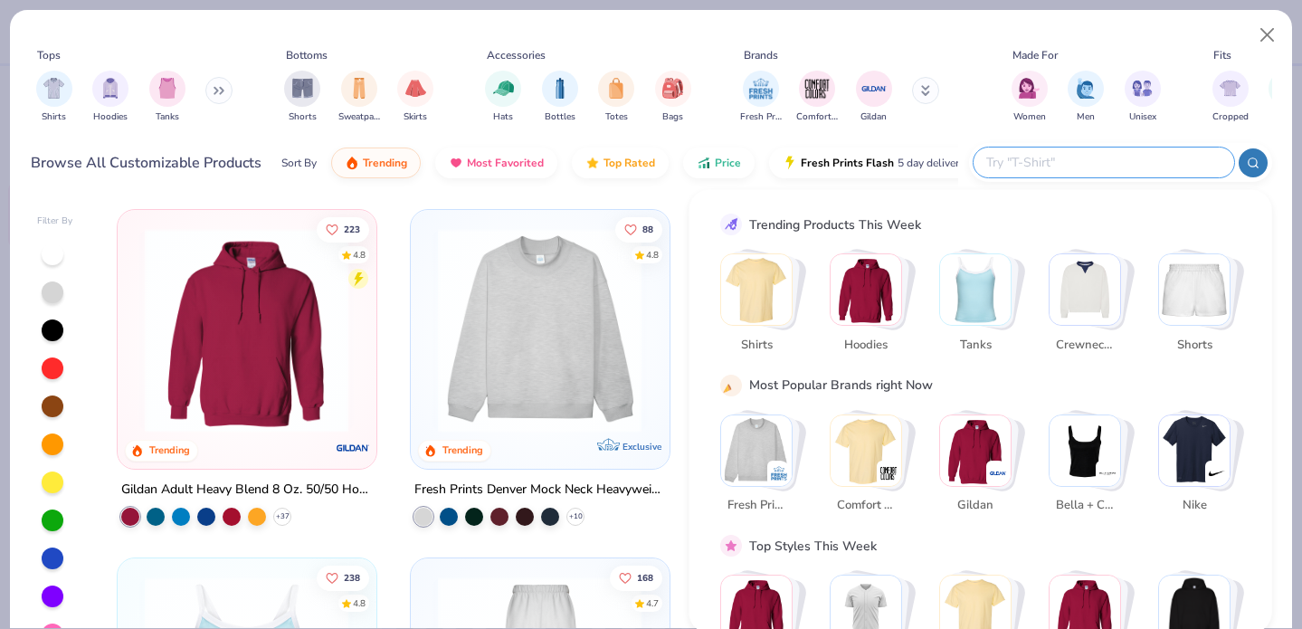
paste input "#G230"
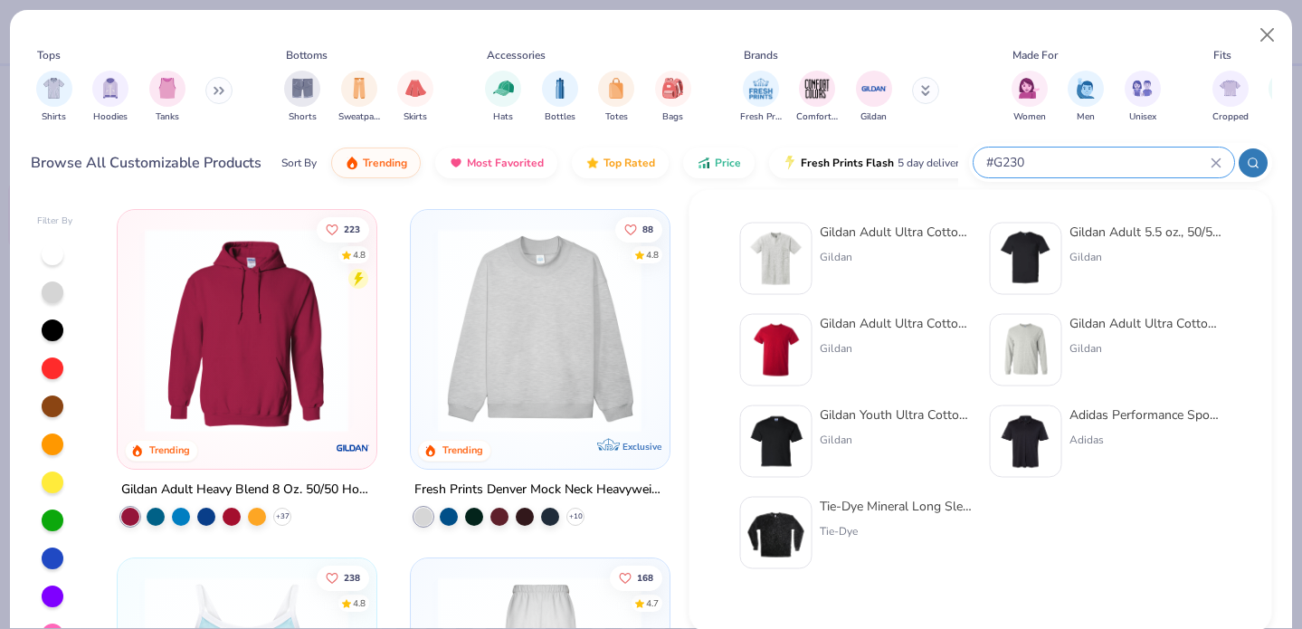
type input "#G230"
click at [870, 241] on div "Gildan Adult Ultra Cotton 6 Oz. Pocket T-Shirt Gildan" at bounding box center [896, 259] width 152 height 72
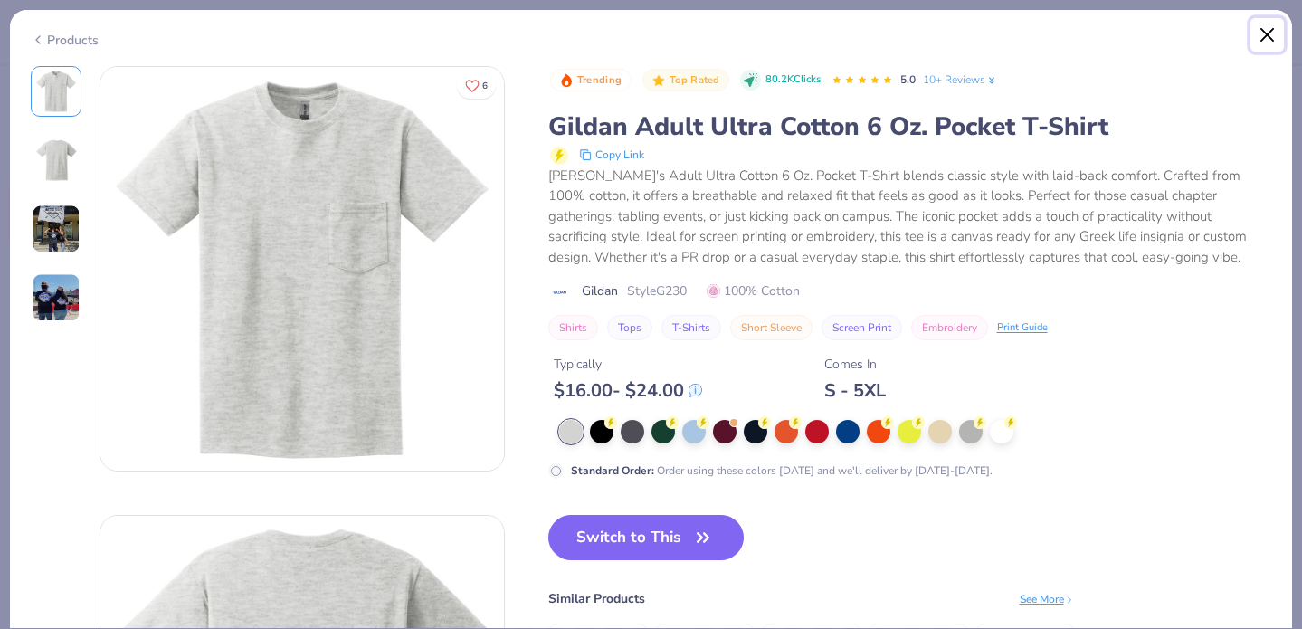
click at [1265, 32] on button "Close" at bounding box center [1268, 35] width 34 height 34
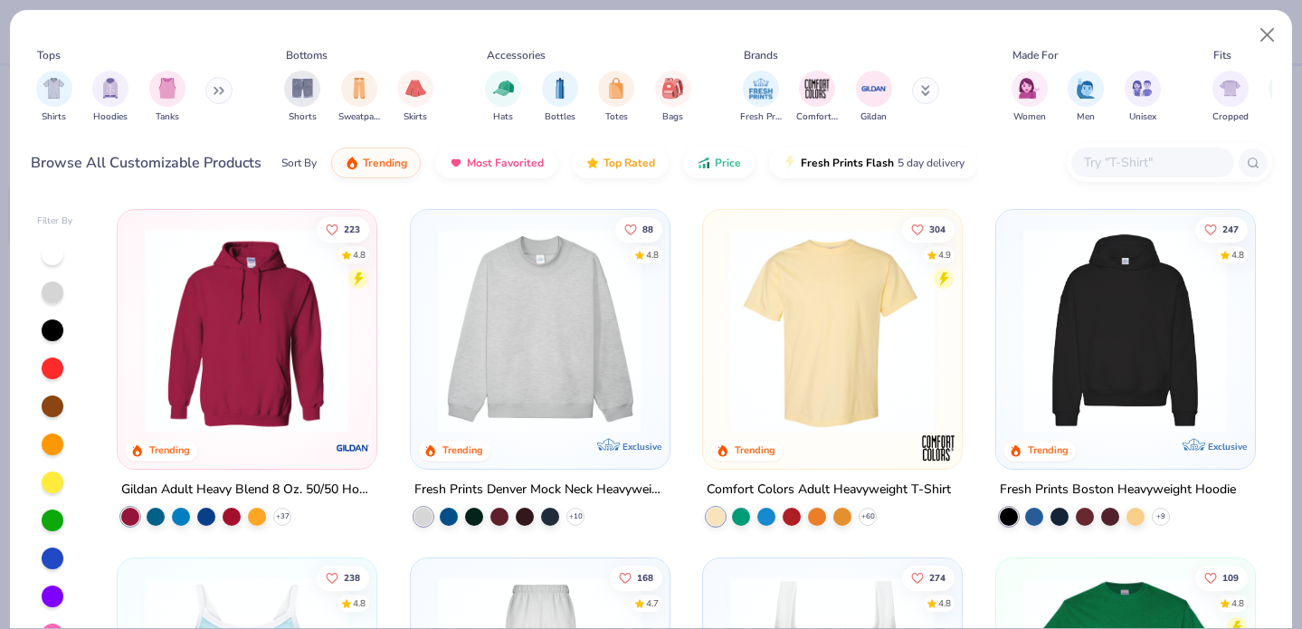
click at [1156, 168] on input "text" at bounding box center [1151, 162] width 139 height 21
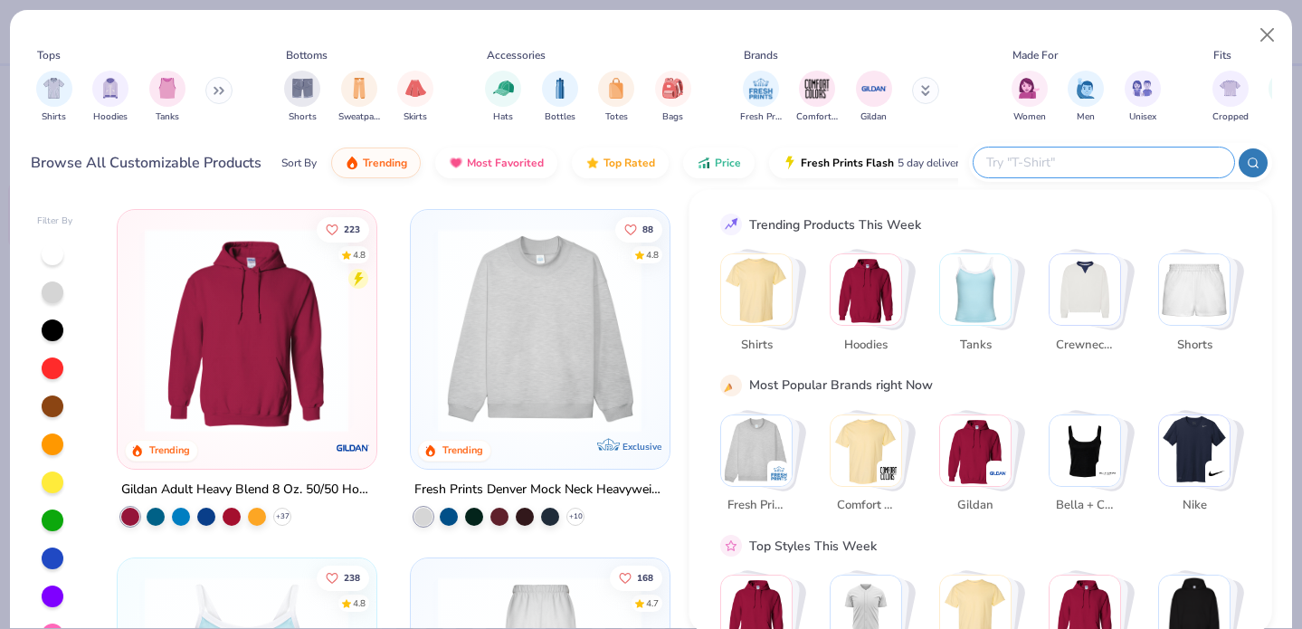
paste input "#G230"
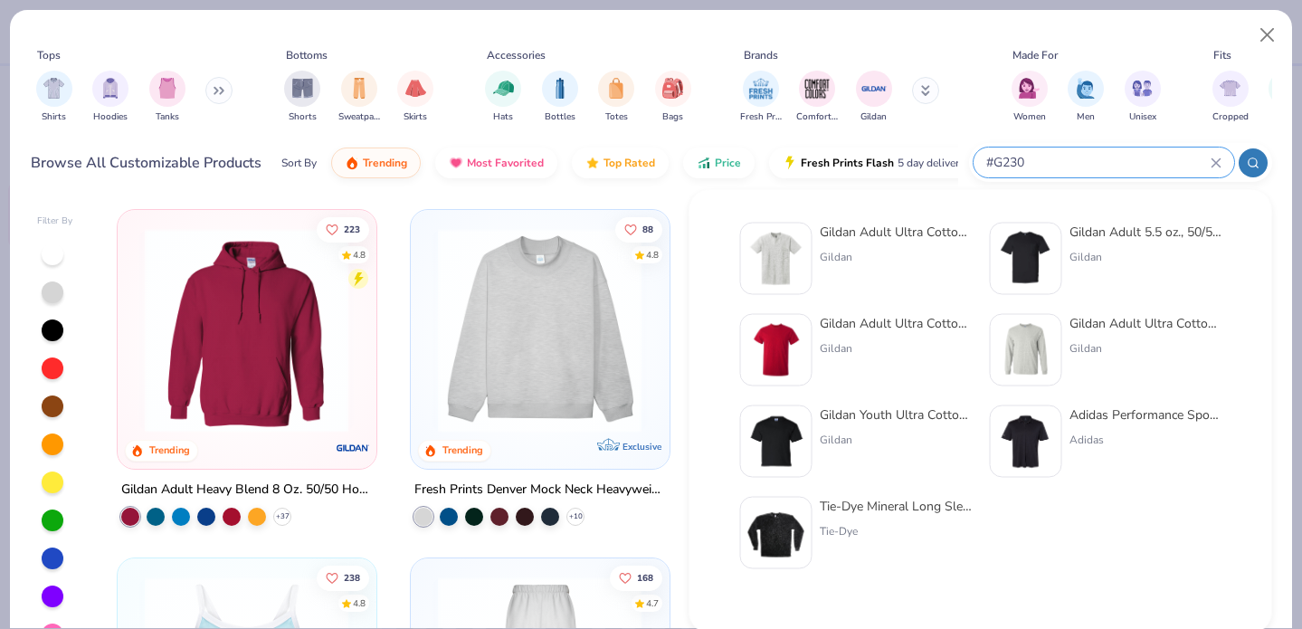
type input "#G230"
click at [1065, 240] on div "Gildan Adult 5.5 oz., 50/50 Pocket T-Shirt Gildan" at bounding box center [1106, 259] width 232 height 72
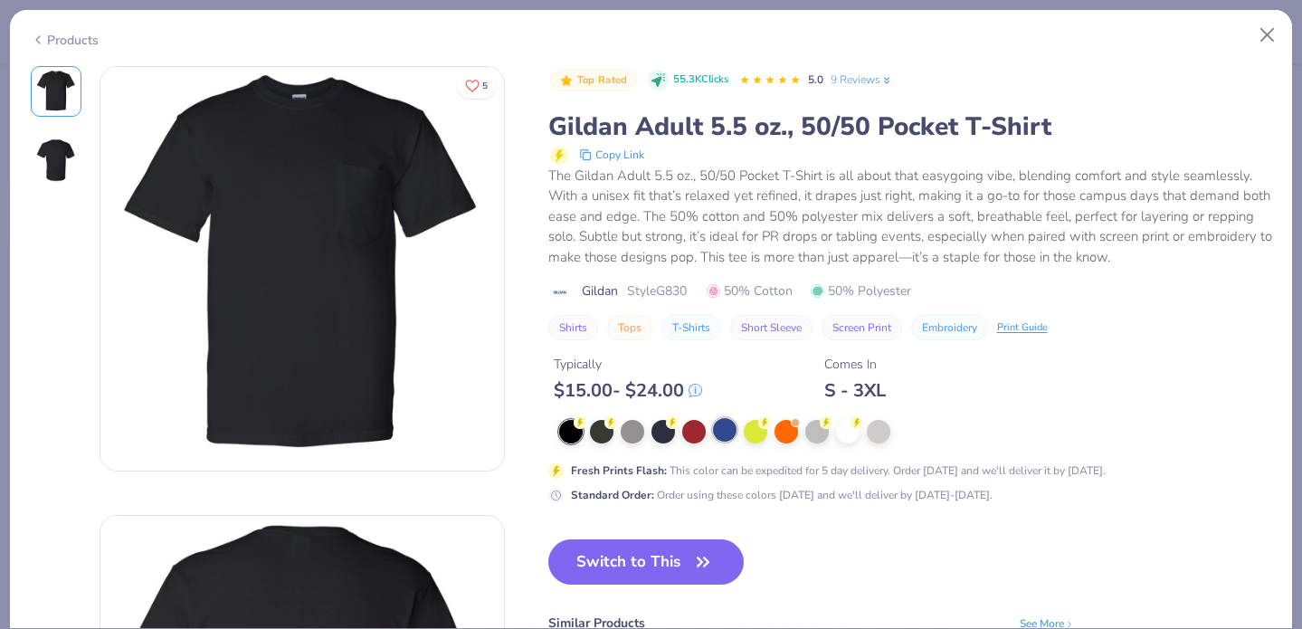
click at [727, 432] on div at bounding box center [725, 430] width 24 height 24
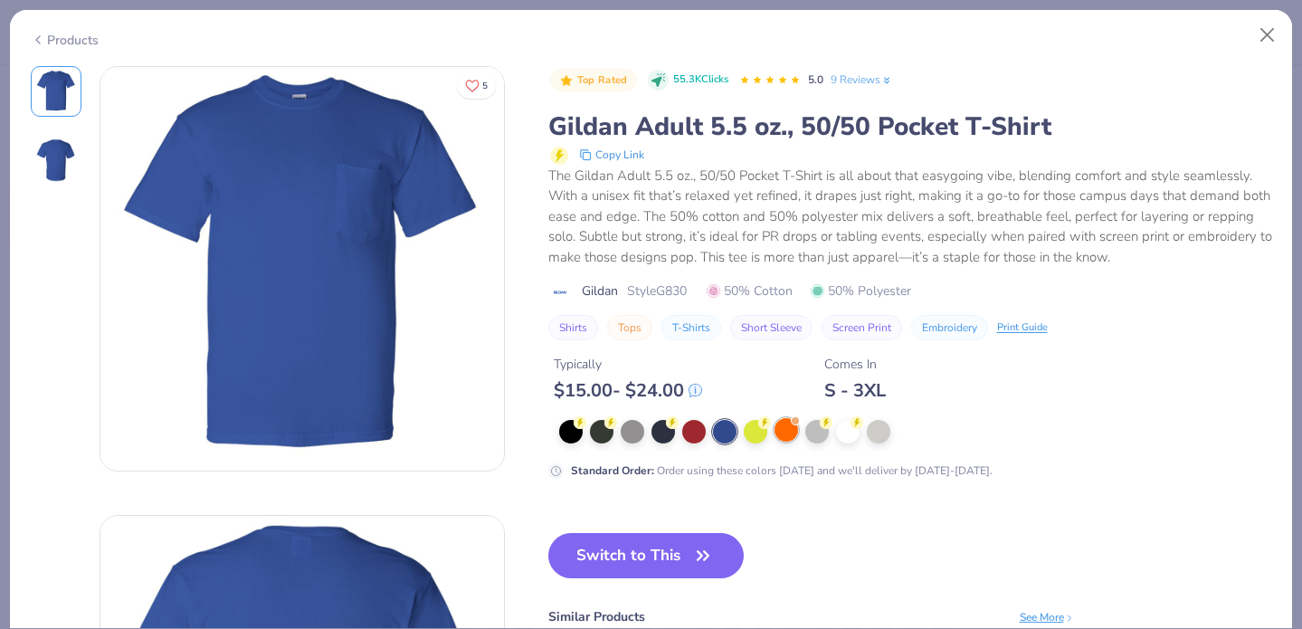
click at [780, 426] on div at bounding box center [787, 430] width 24 height 24
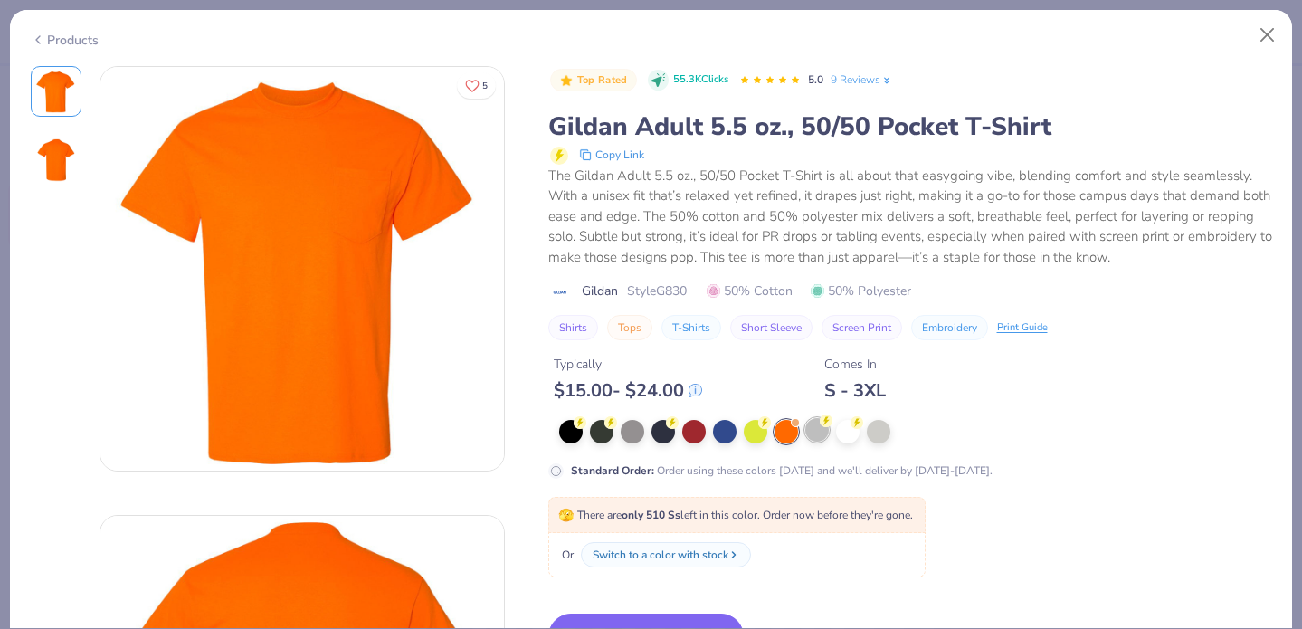
click at [828, 421] on circle at bounding box center [826, 421] width 13 height 13
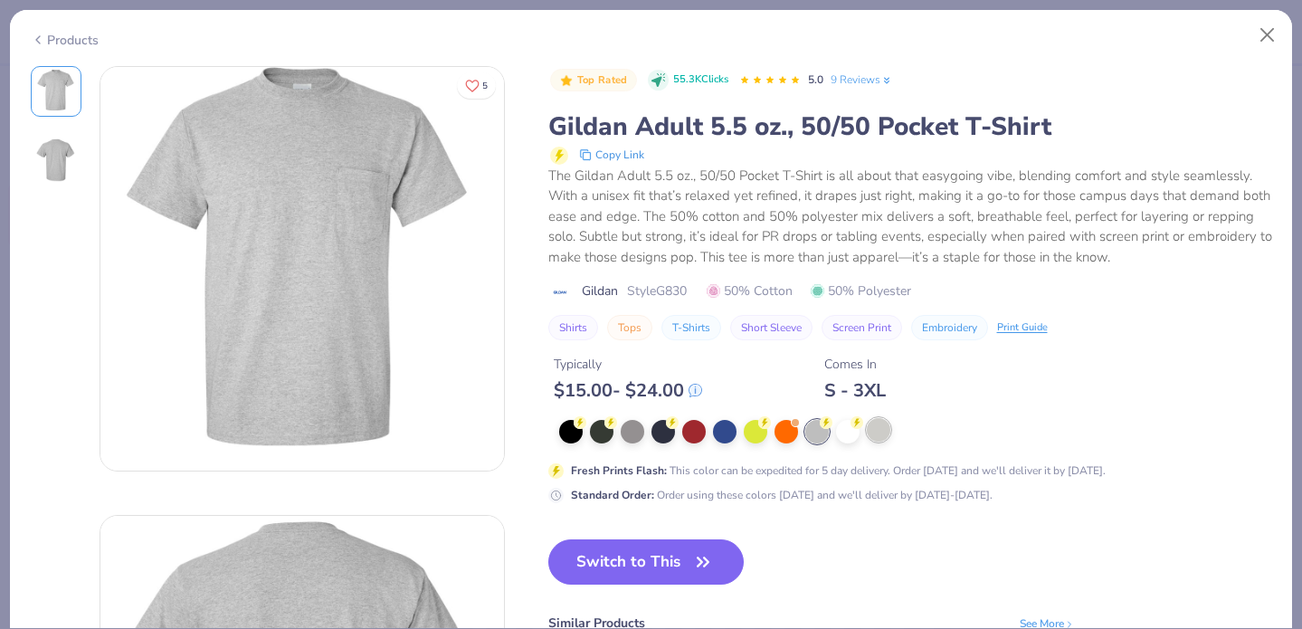
click at [872, 431] on div at bounding box center [879, 430] width 24 height 24
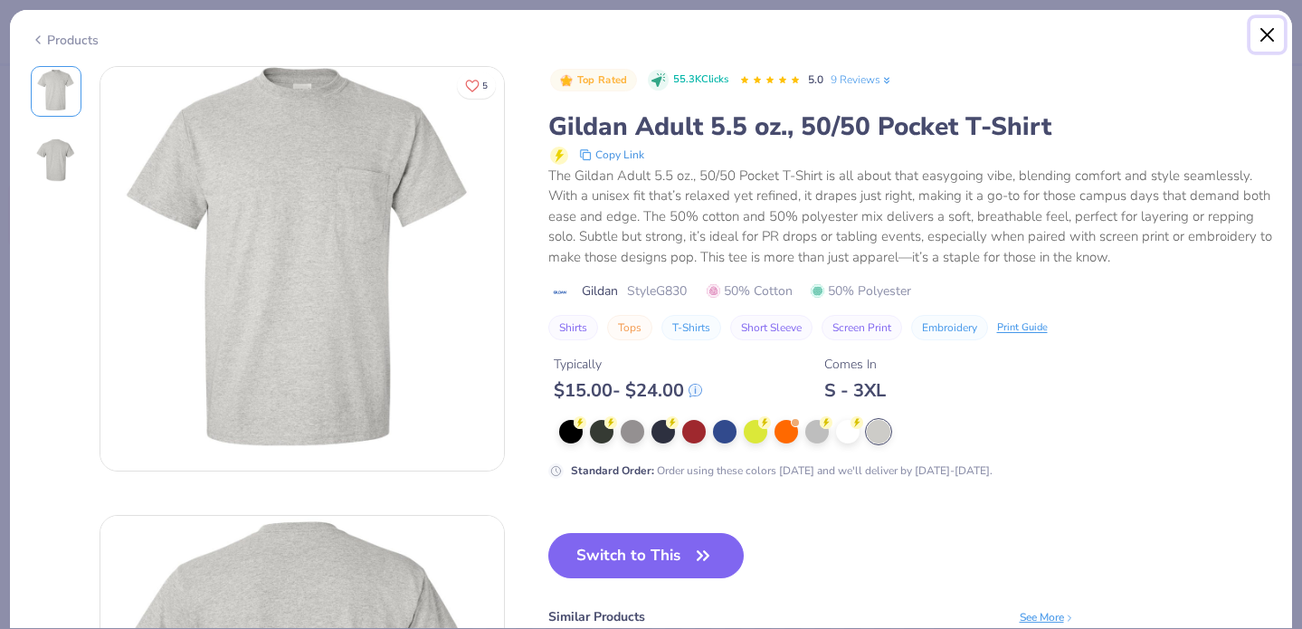
click at [1264, 33] on button "Close" at bounding box center [1268, 35] width 34 height 34
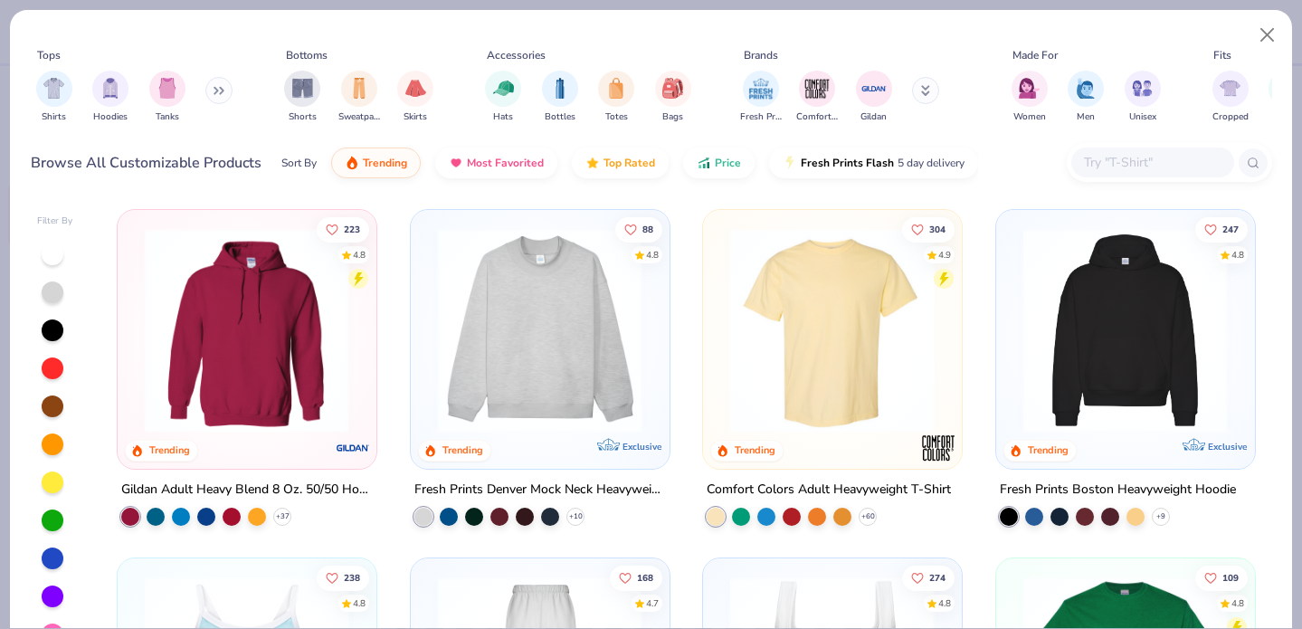
click at [1115, 145] on div at bounding box center [1169, 162] width 205 height 39
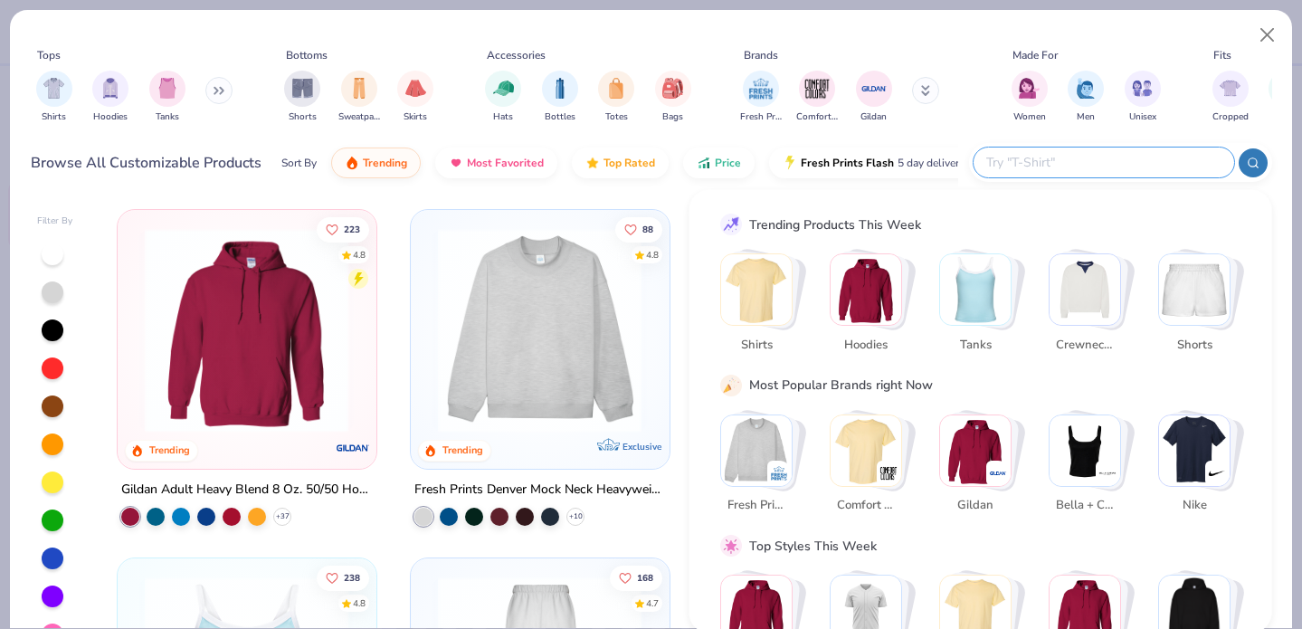
paste input "#G230"
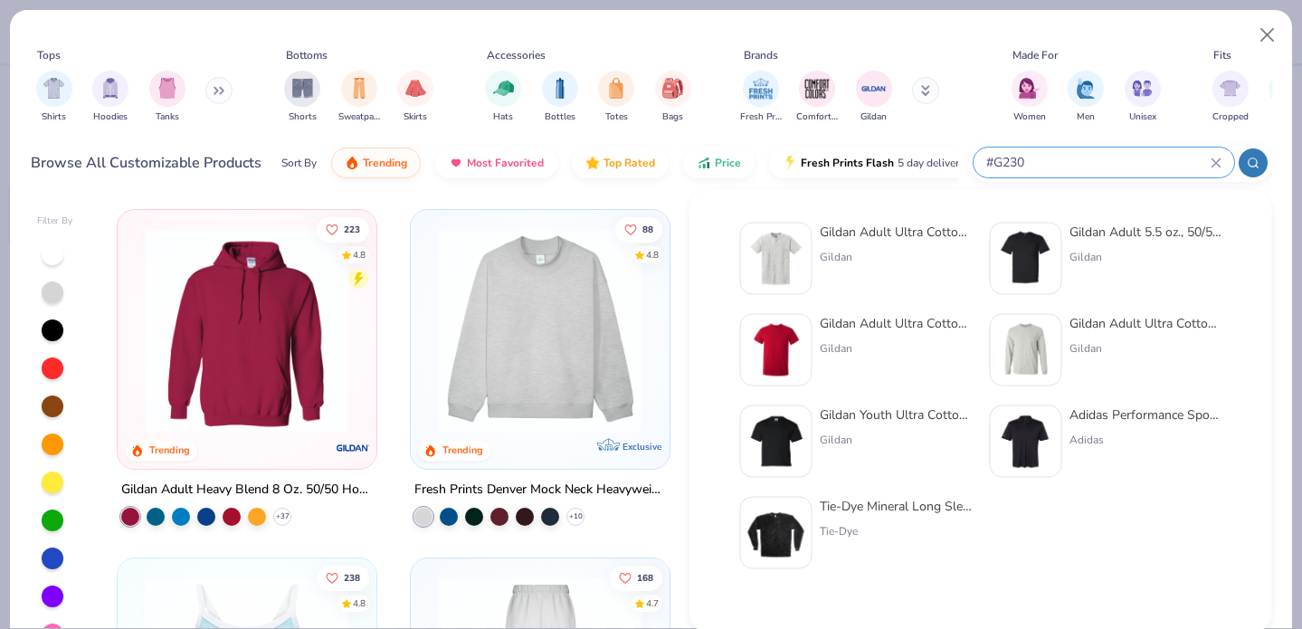
type input "#G230"
click at [920, 252] on div "Gildan" at bounding box center [896, 257] width 152 height 16
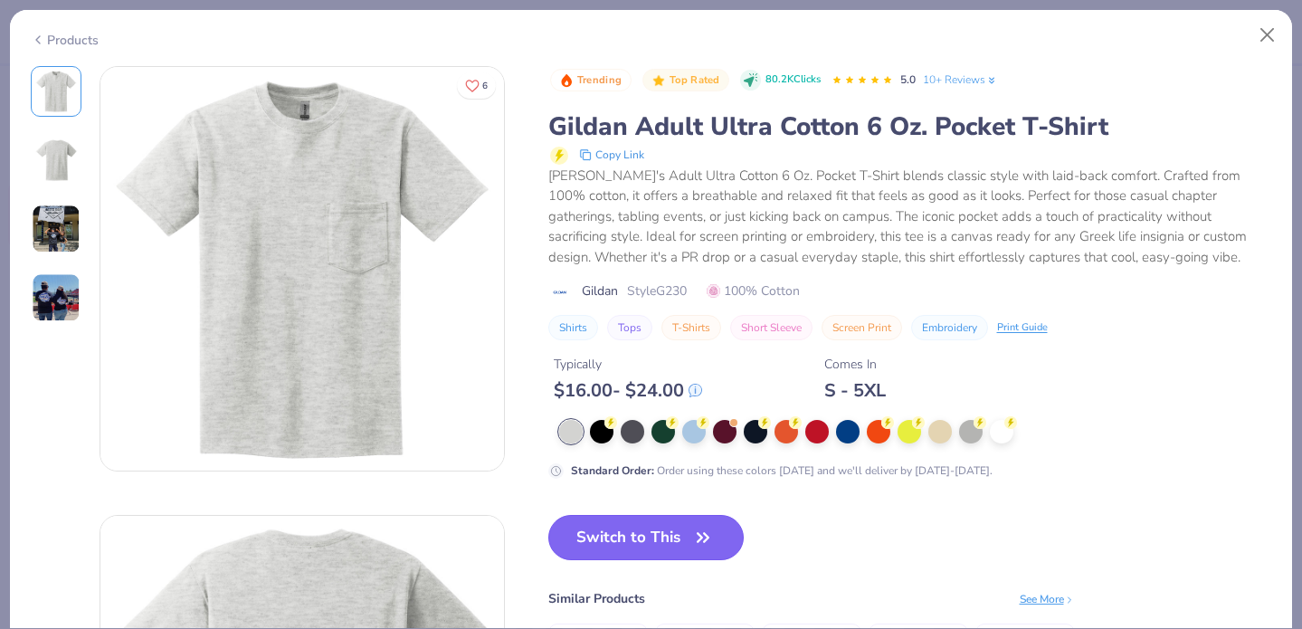
click at [681, 534] on button "Switch to This" at bounding box center [646, 537] width 196 height 45
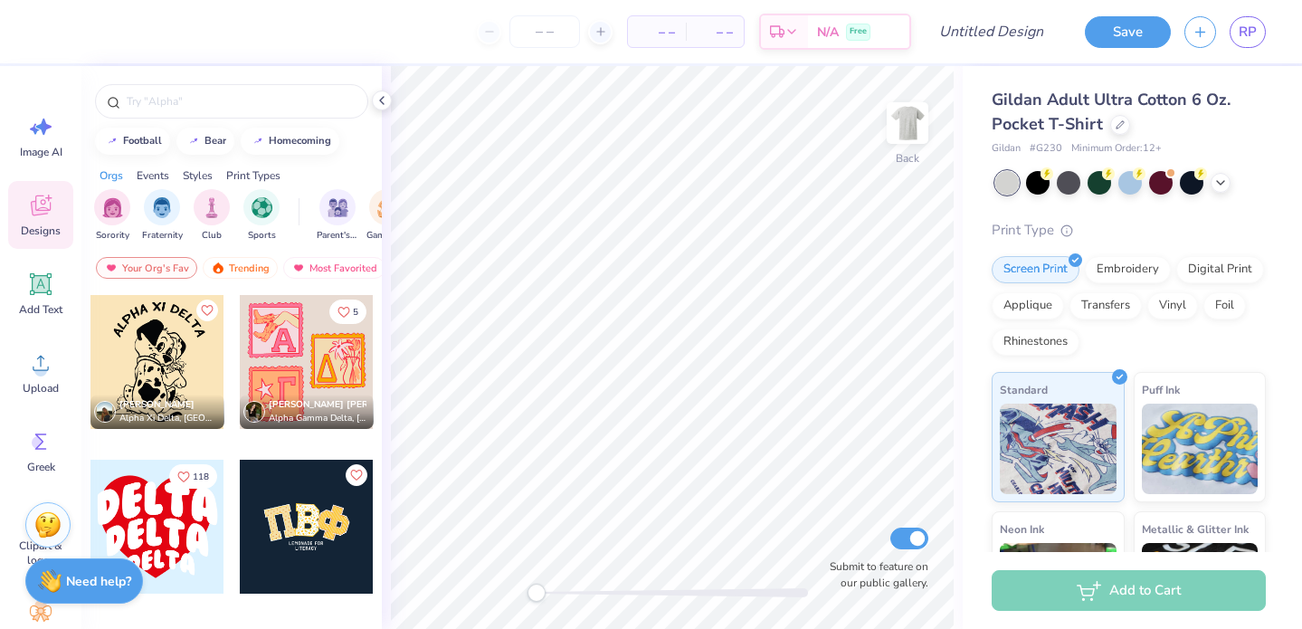
scroll to position [3855, 0]
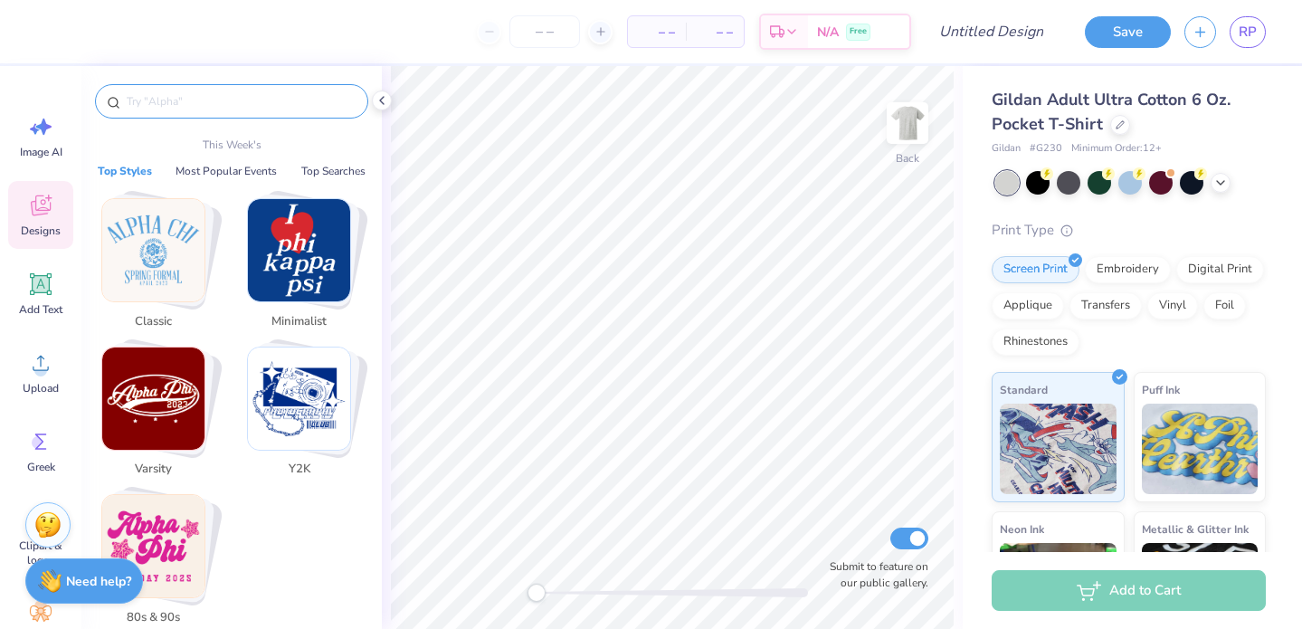
click at [276, 101] on input "text" at bounding box center [241, 101] width 232 height 18
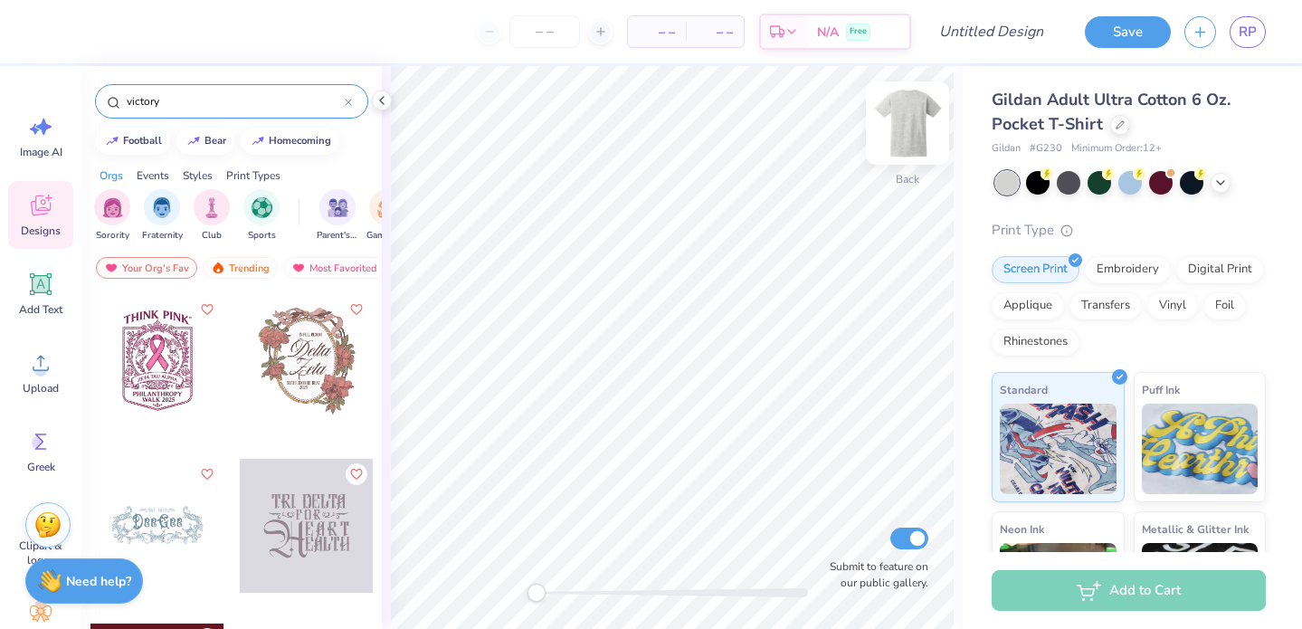
click at [891, 106] on img at bounding box center [908, 123] width 72 height 72
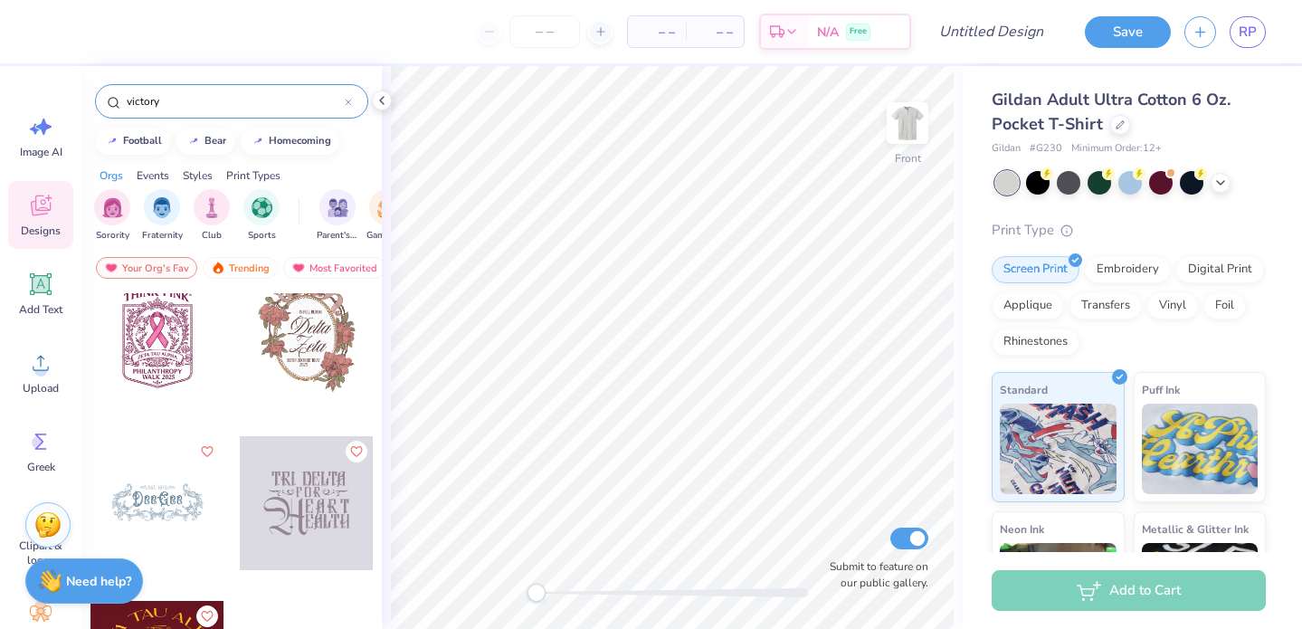
scroll to position [91, 0]
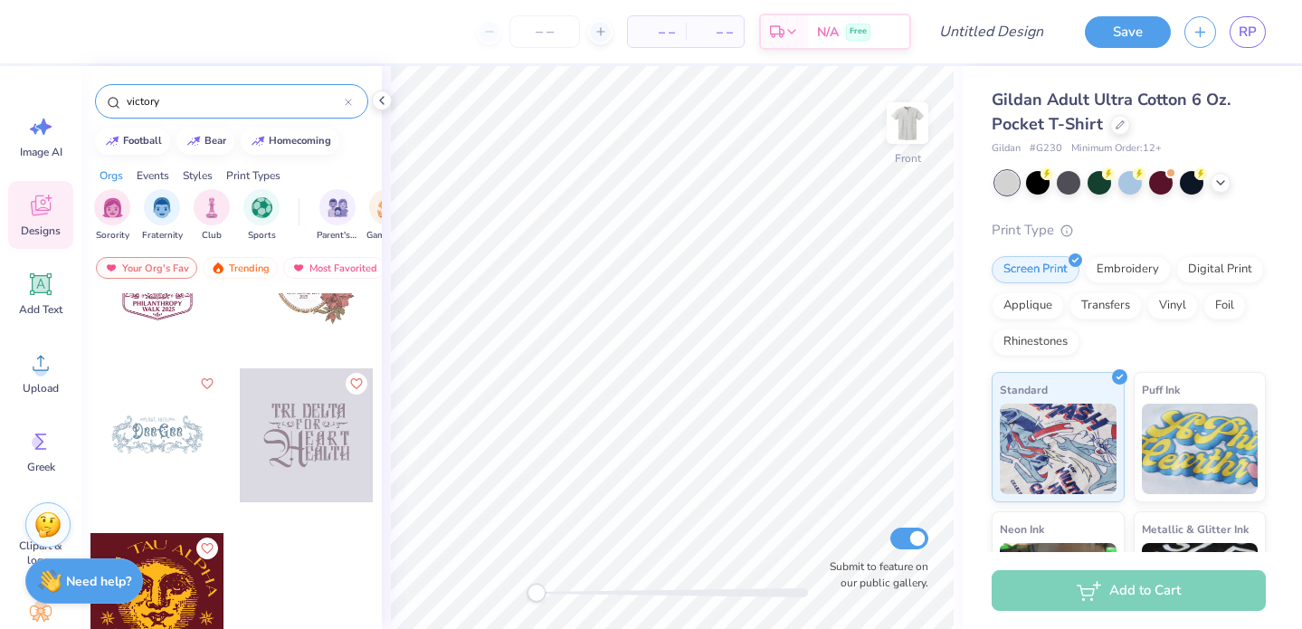
drag, startPoint x: 208, startPoint y: 99, endPoint x: 40, endPoint y: 89, distance: 168.6
click at [40, 89] on div "– – Per Item – – Total Est. Delivery N/A Free Design Title Save RP Image AI Des…" at bounding box center [651, 314] width 1302 height 629
type input "formal"
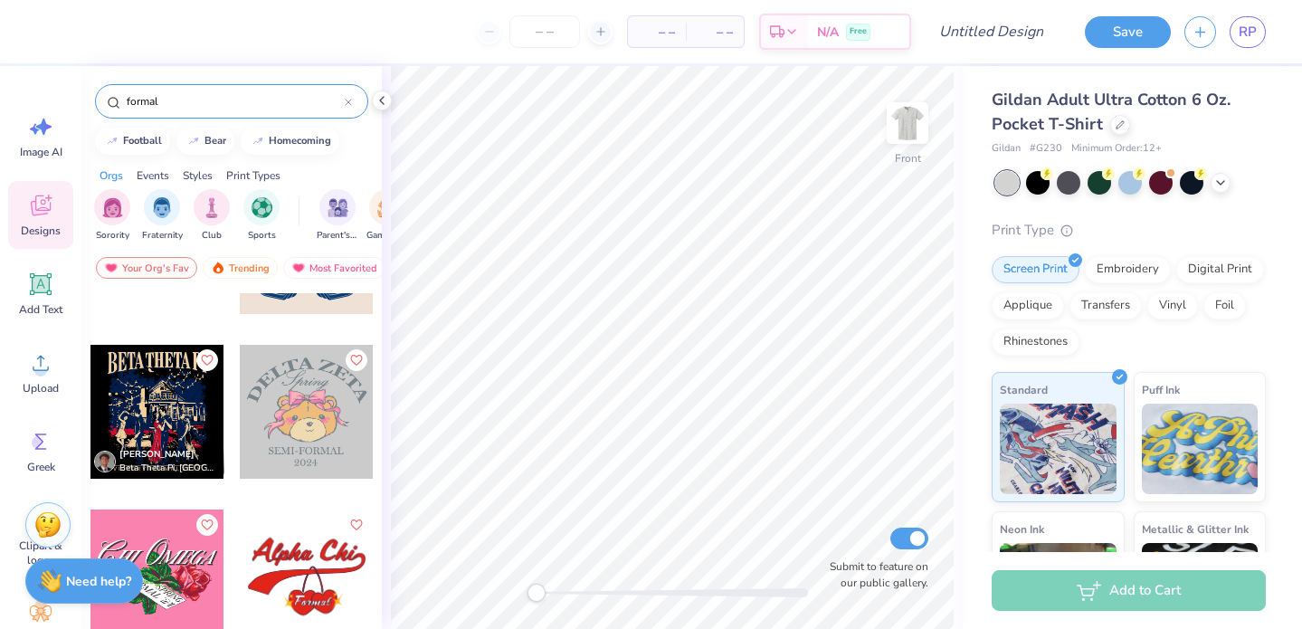
scroll to position [1764, 0]
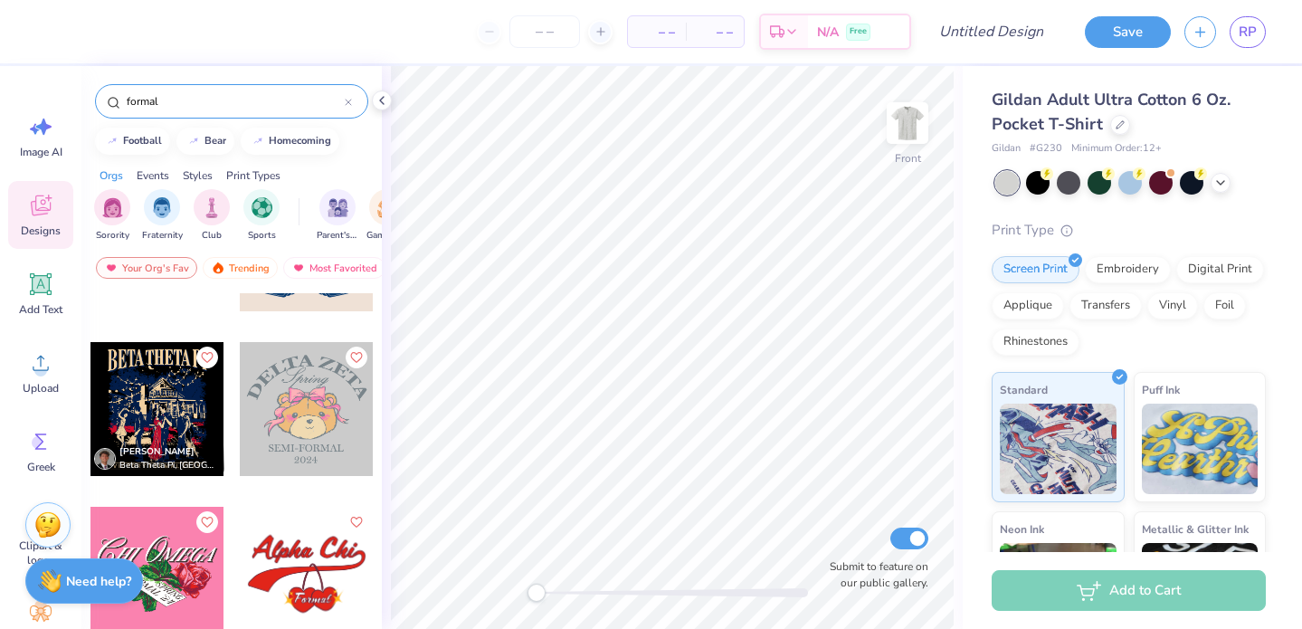
click at [186, 406] on div at bounding box center [158, 409] width 134 height 134
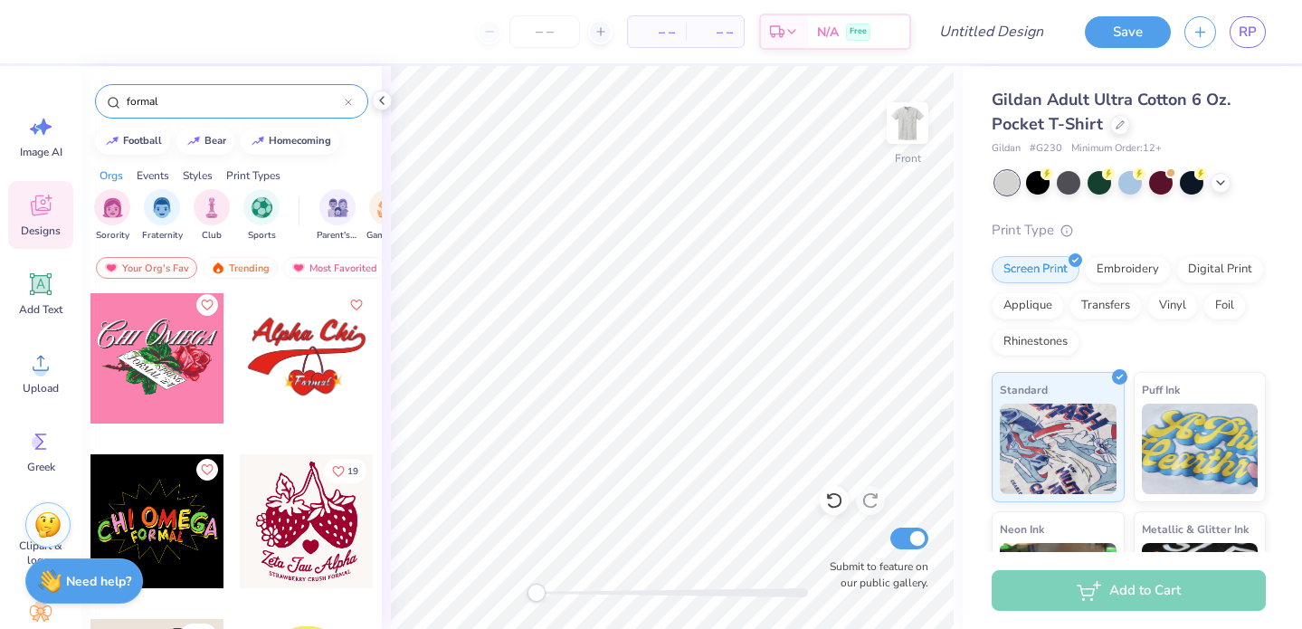
scroll to position [1861, 0]
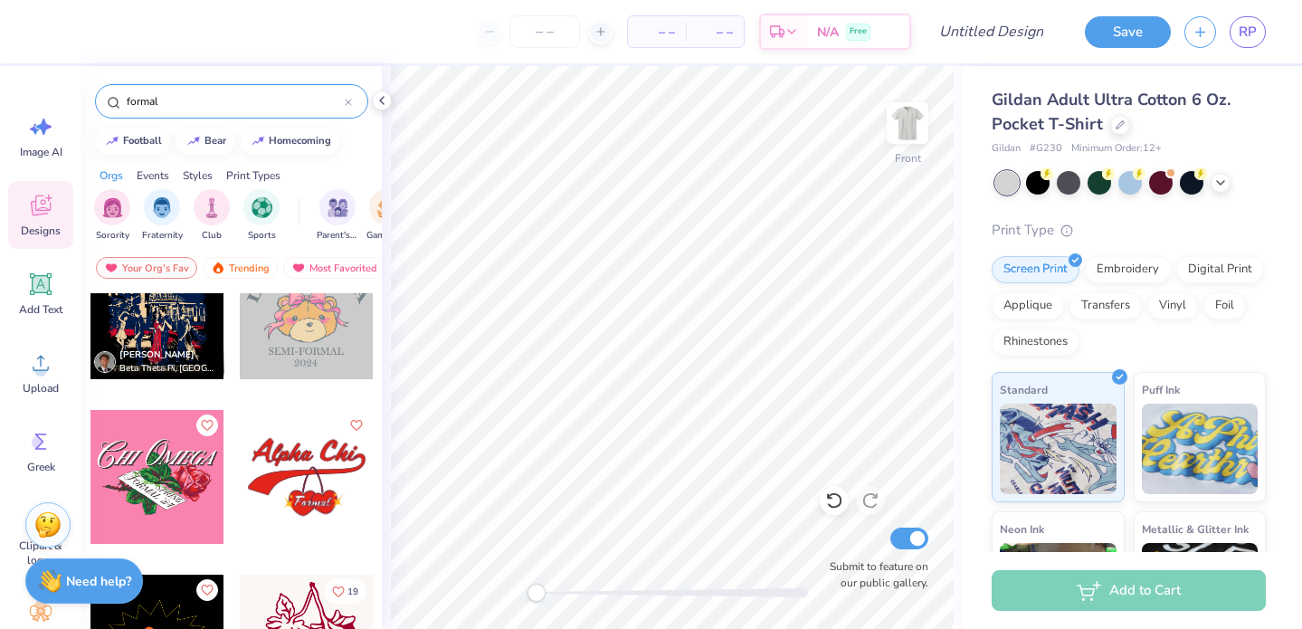
click at [136, 357] on span "[PERSON_NAME]" at bounding box center [156, 354] width 75 height 13
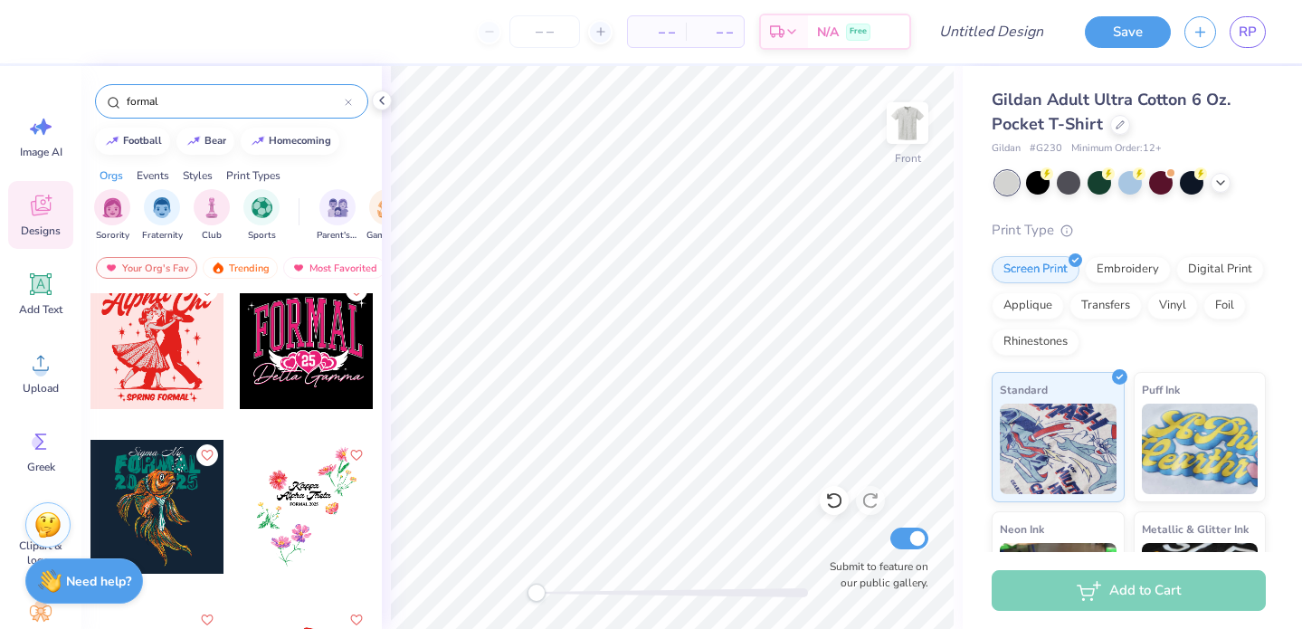
scroll to position [11207, 0]
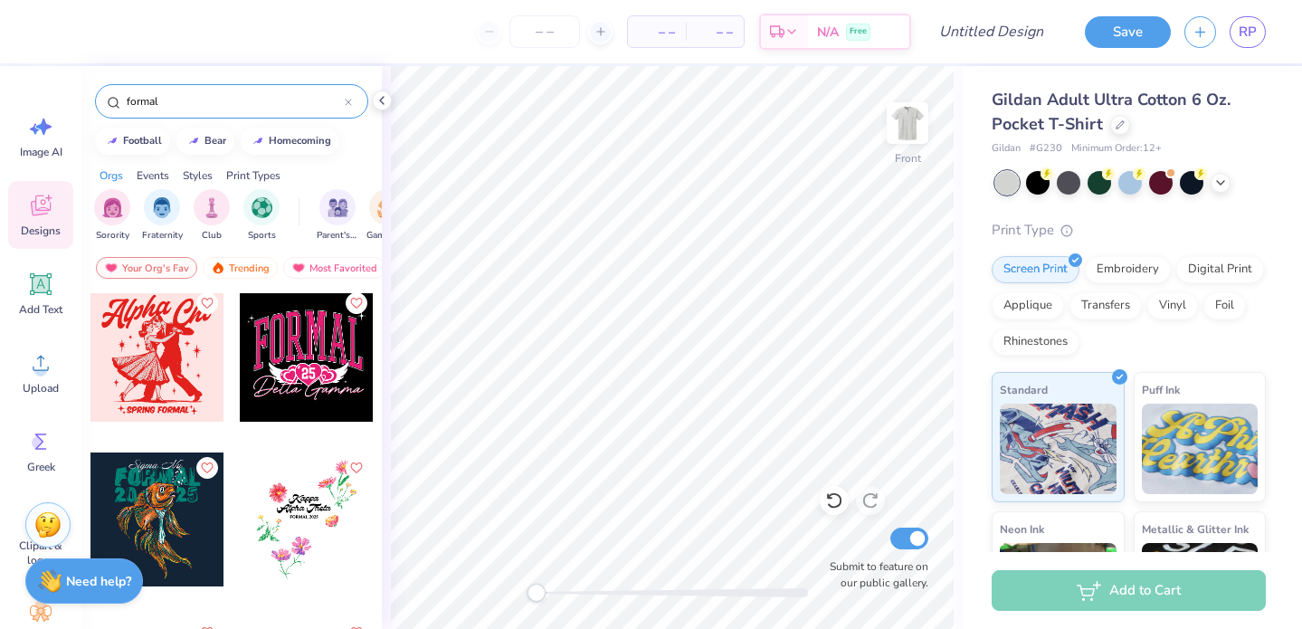
click at [182, 364] on div at bounding box center [158, 355] width 134 height 134
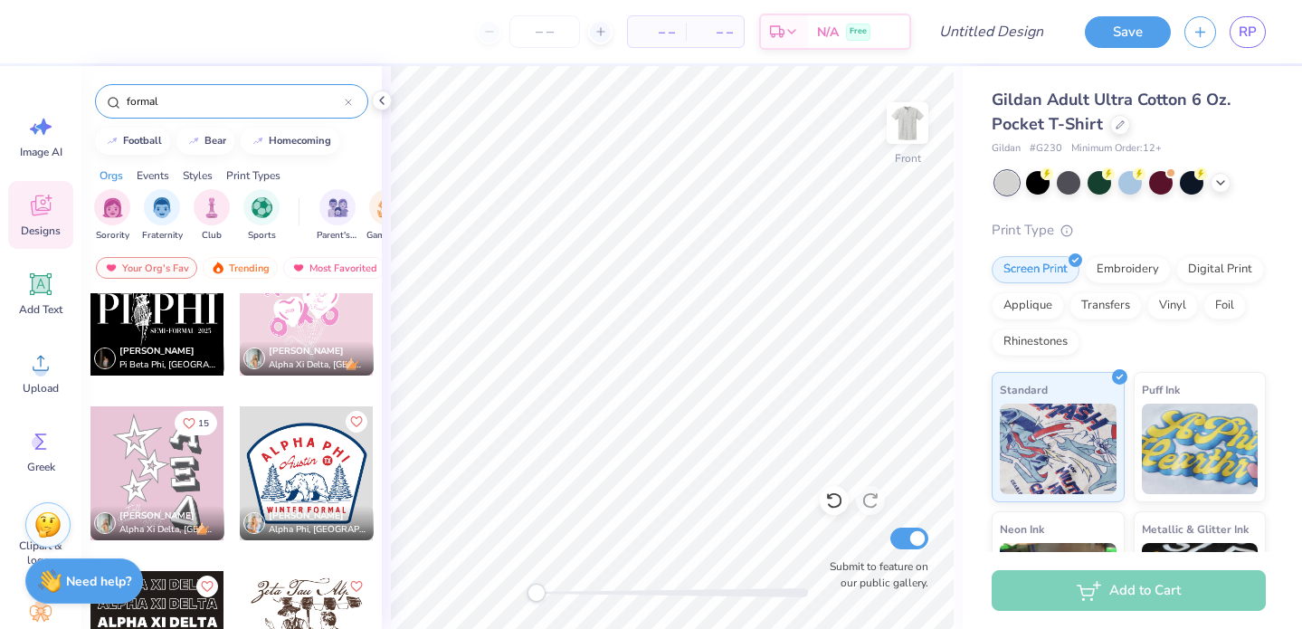
scroll to position [17349, 0]
click at [170, 475] on div at bounding box center [158, 472] width 134 height 134
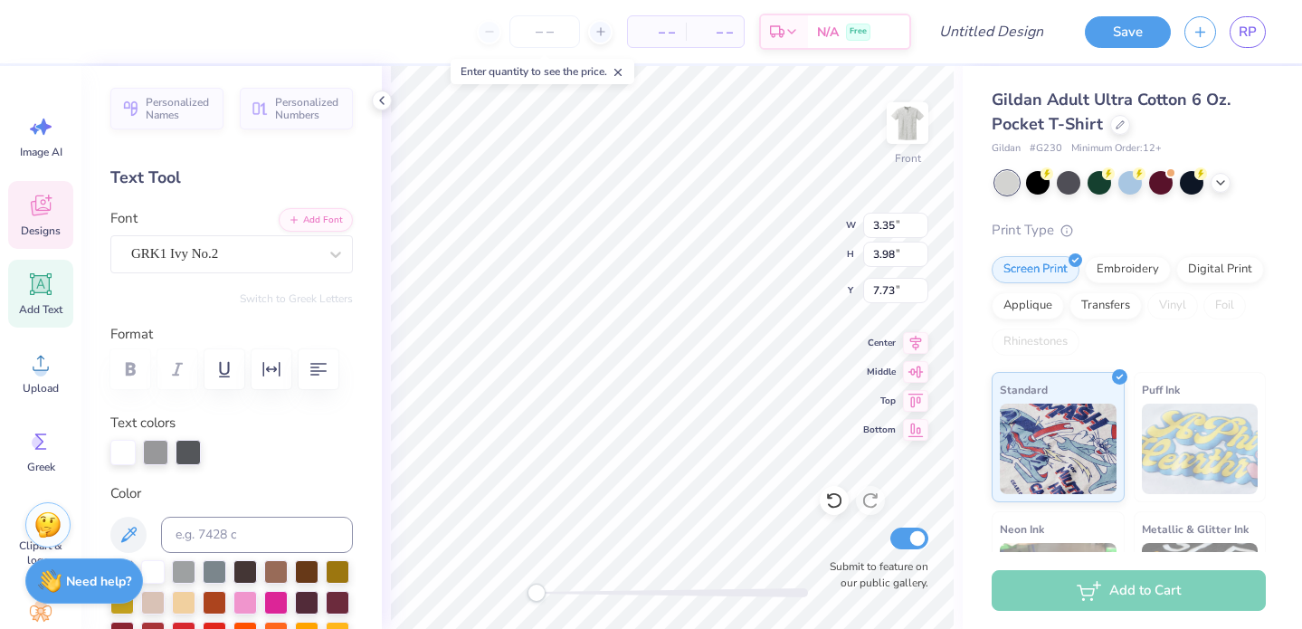
type textarea "X"
type textarea "x"
type textarea "X"
type textarea "x"
type input "3.62"
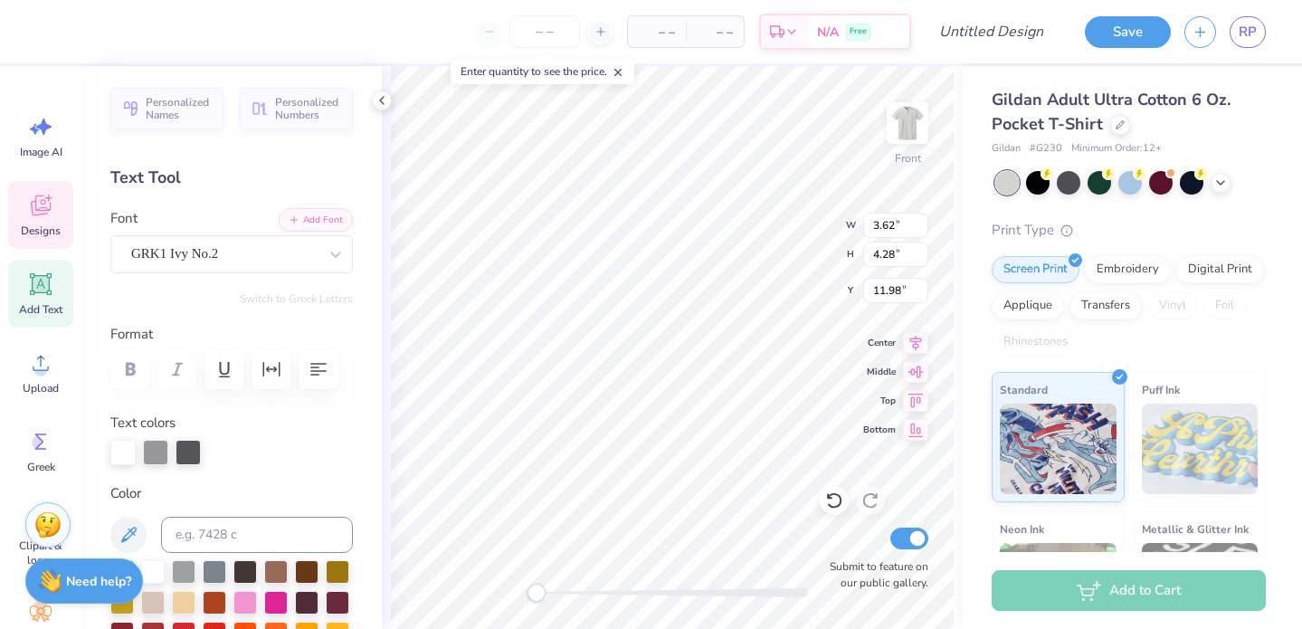
type input "4.28"
type input "11.98"
type textarea "O"
type textarea "o"
type textarea "O"
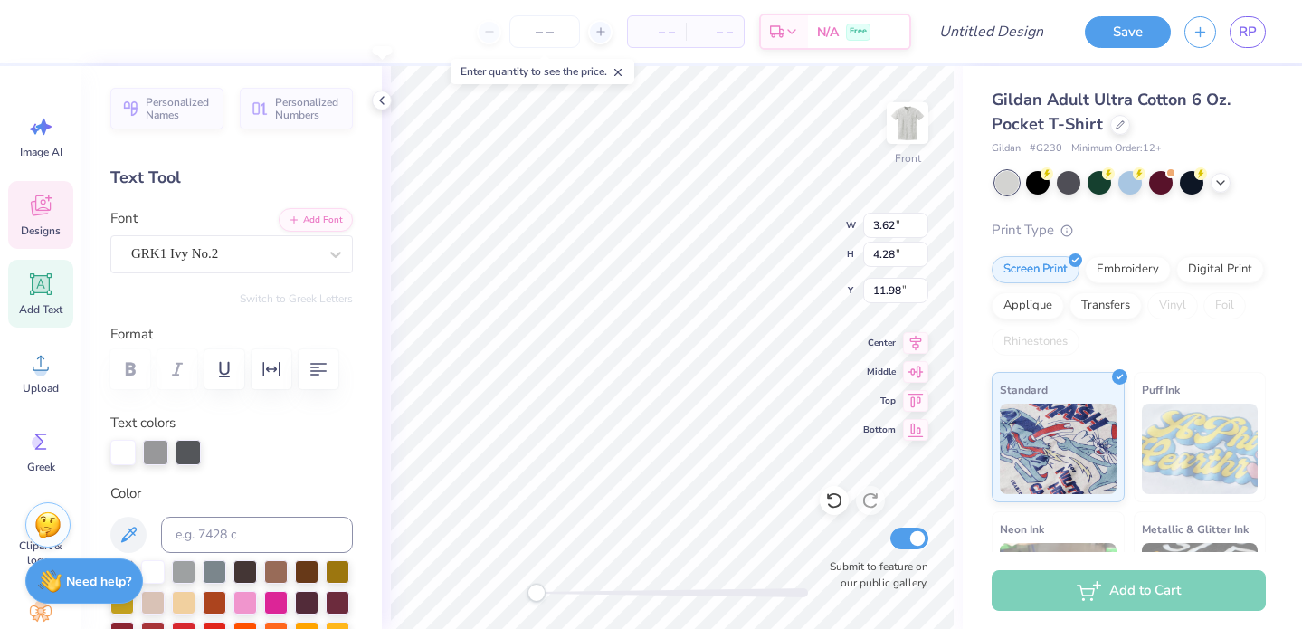
type textarea "ø"
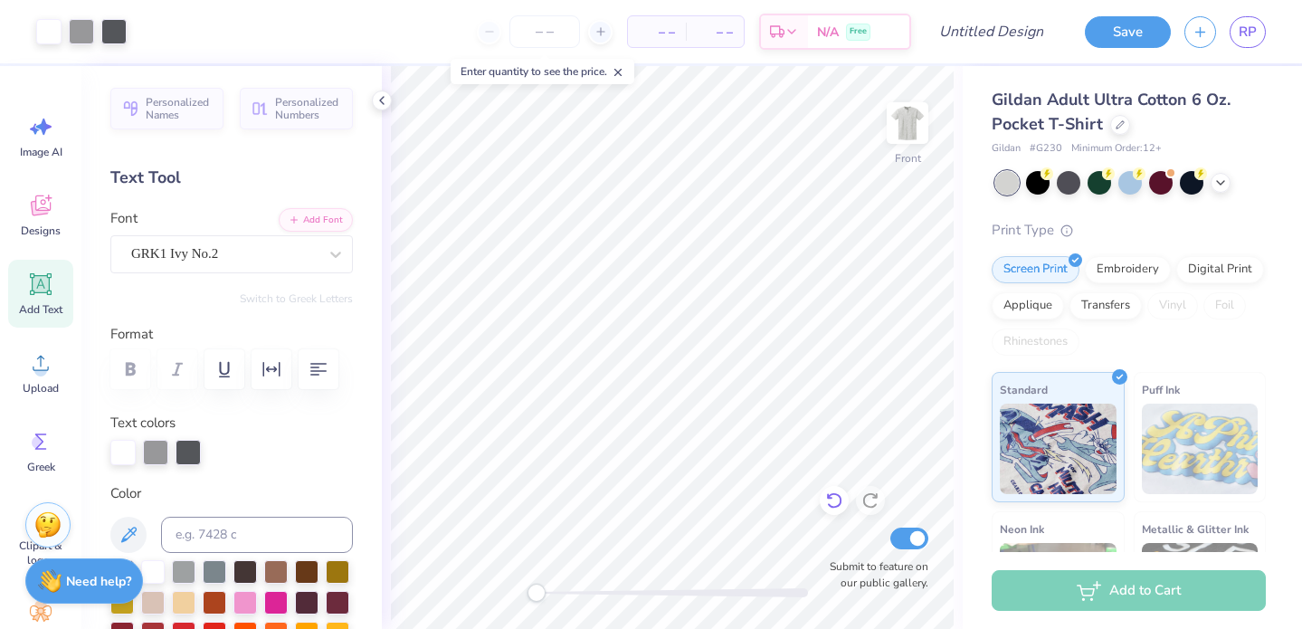
click at [834, 501] on icon at bounding box center [834, 500] width 18 height 18
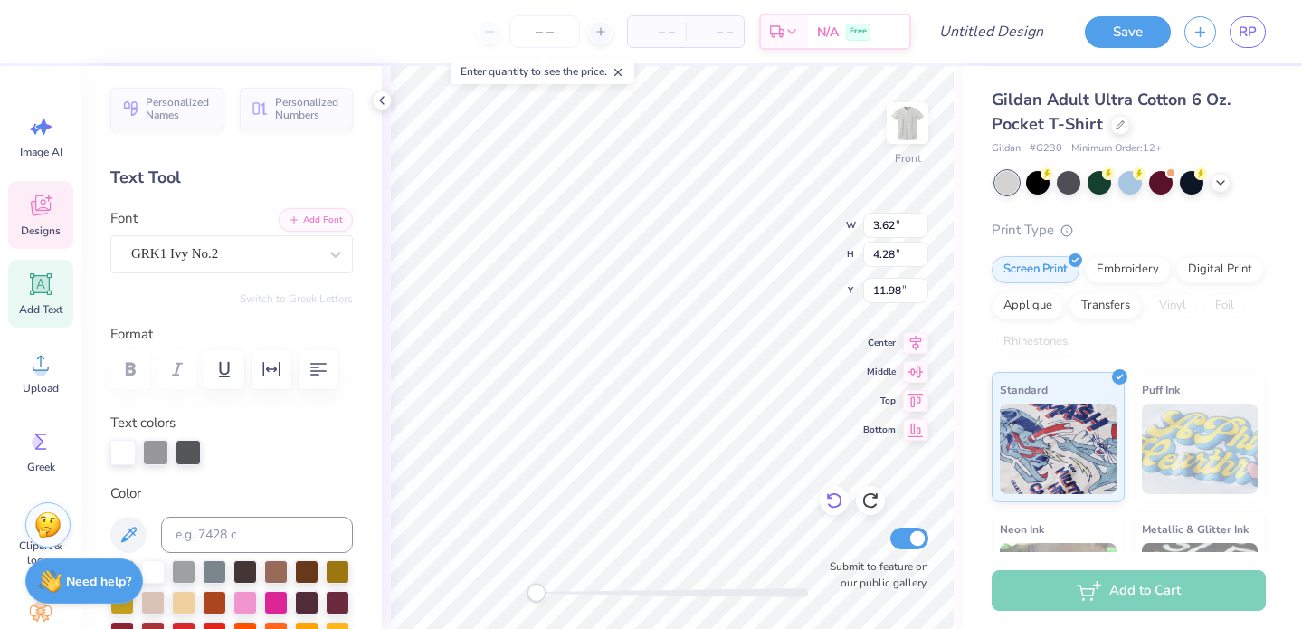
type textarea "Z"
click at [829, 499] on icon at bounding box center [830, 497] width 4 height 4
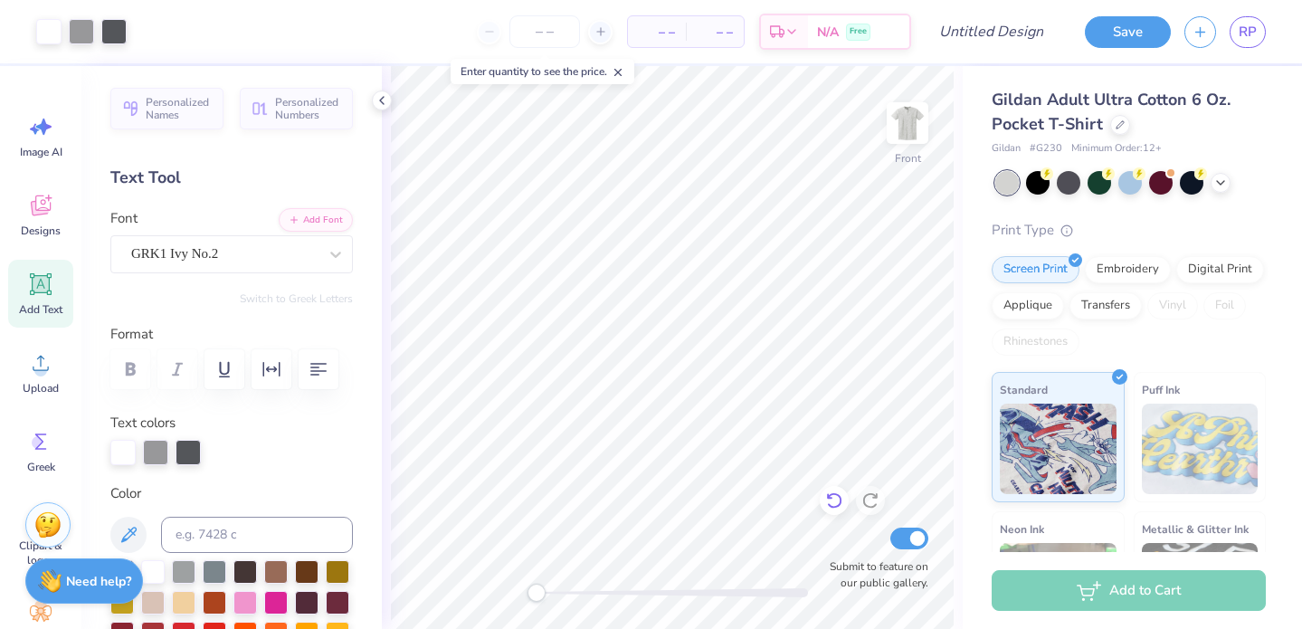
click at [832, 496] on icon at bounding box center [834, 500] width 18 height 18
click at [615, 591] on div "Front Submit to feature on our public gallery." at bounding box center [672, 347] width 581 height 563
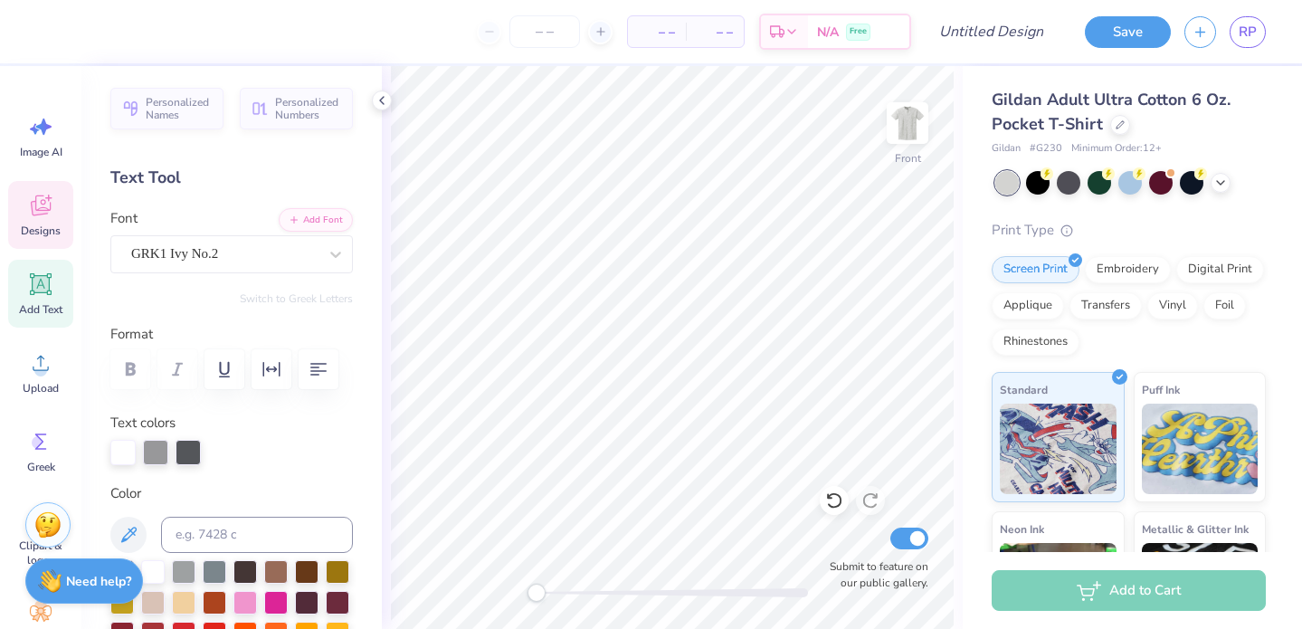
click at [58, 216] on div "Designs" at bounding box center [40, 215] width 65 height 68
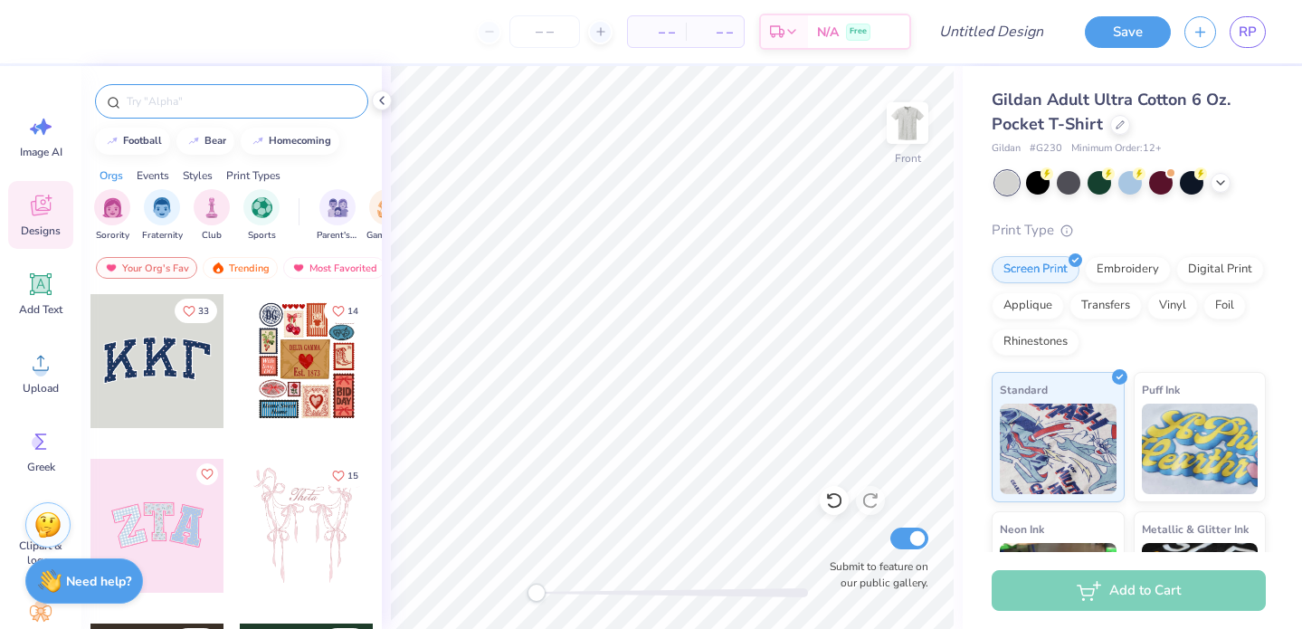
click at [269, 100] on input "text" at bounding box center [241, 101] width 232 height 18
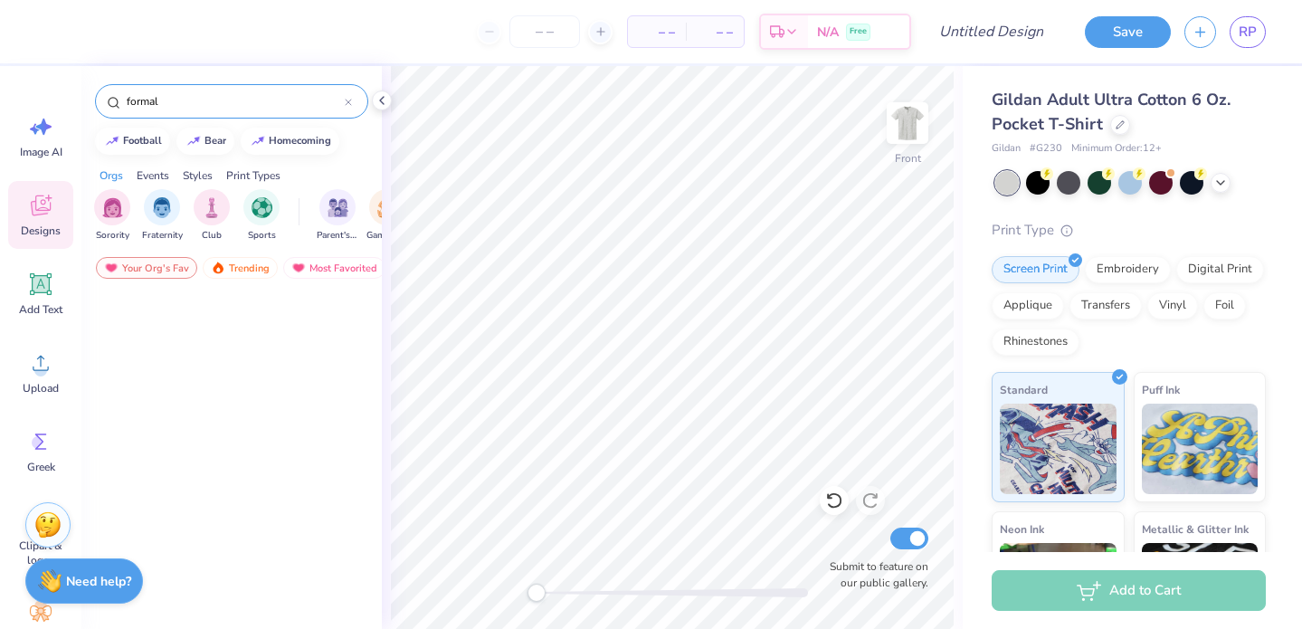
scroll to position [0, 0]
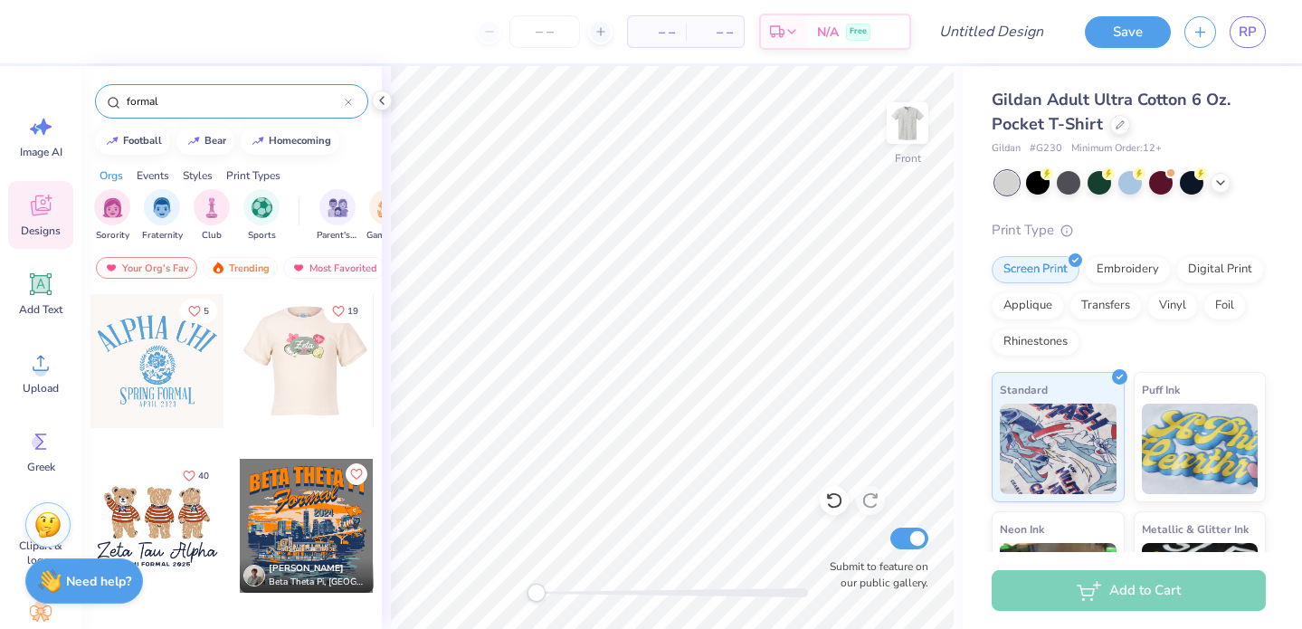
type input "formal"
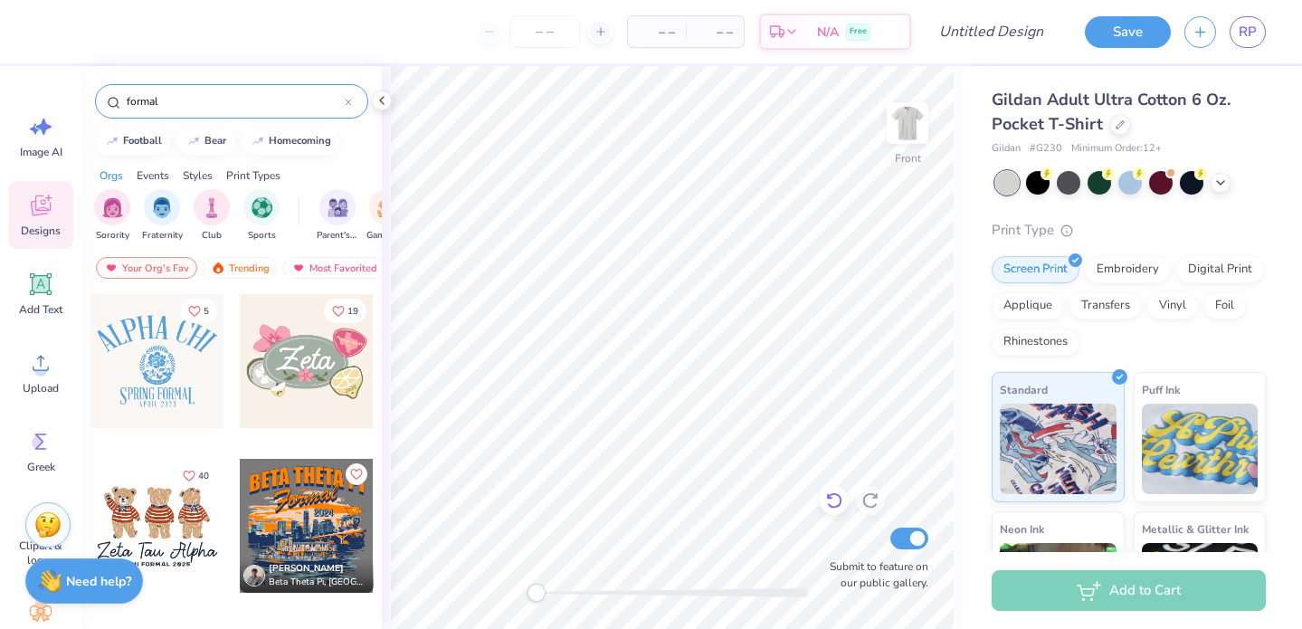
click at [829, 504] on icon at bounding box center [833, 501] width 15 height 16
